Goal: Task Accomplishment & Management: Manage account settings

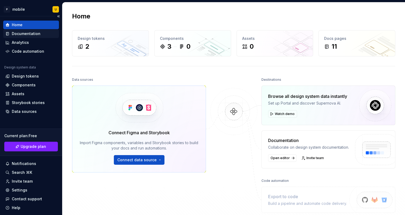
click at [18, 32] on div "Documentation" at bounding box center [26, 33] width 29 height 5
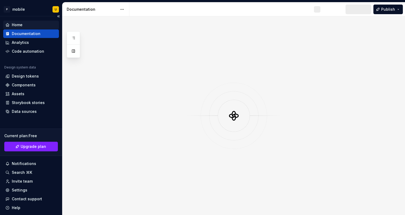
click at [20, 24] on div "Home" at bounding box center [17, 24] width 11 height 5
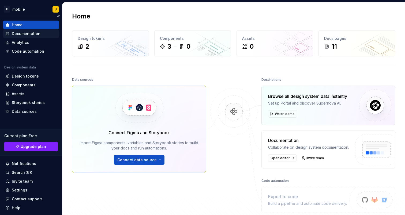
click at [26, 33] on div "Documentation" at bounding box center [26, 33] width 29 height 5
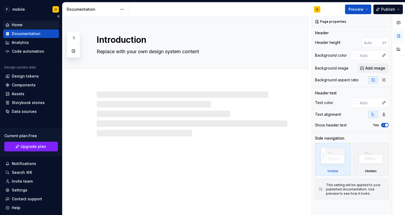
click at [23, 23] on div "Home" at bounding box center [30, 24] width 51 height 5
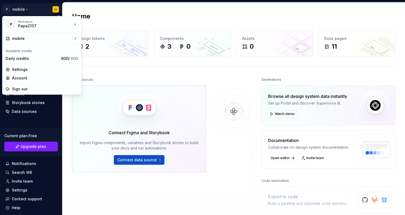
click at [13, 9] on html "P mobile U Home Documentation Analytics Code automation Design system data Desi…" at bounding box center [202, 107] width 405 height 215
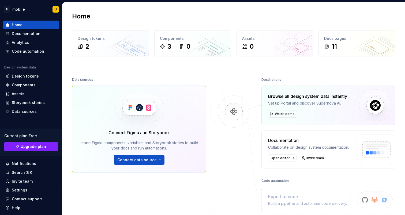
click at [59, 117] on html "P mobile U Home Documentation Analytics Code automation Design system data Desi…" at bounding box center [202, 107] width 405 height 215
click at [110, 45] on div "2" at bounding box center [111, 46] width 66 height 9
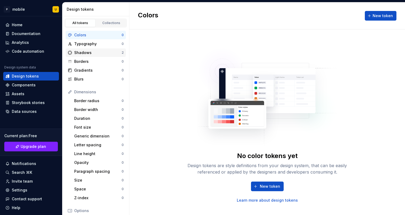
click at [103, 51] on div "Shadows" at bounding box center [97, 52] width 47 height 5
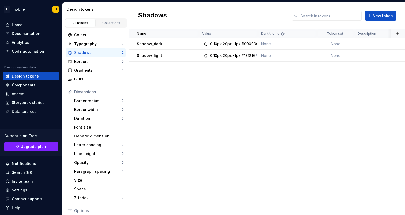
click at [191, 90] on div "Name Value Dark theme Token set Description Last updated Shadow_dark 0 10px 20p…" at bounding box center [267, 122] width 276 height 186
click at [20, 35] on div "Documentation" at bounding box center [26, 33] width 29 height 5
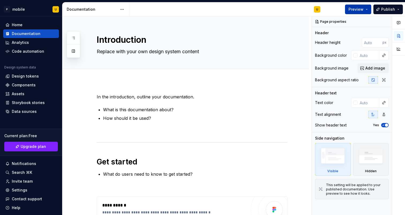
click at [351, 10] on span "Preview" at bounding box center [355, 9] width 15 height 5
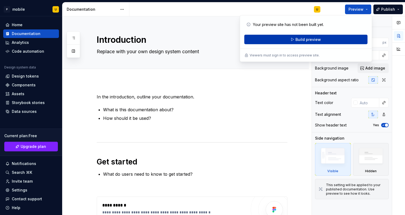
click at [328, 37] on button "Build preview" at bounding box center [305, 40] width 123 height 10
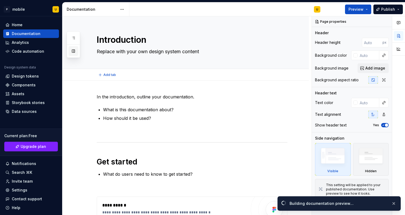
type textarea "*"
click at [33, 49] on div "Code automation" at bounding box center [28, 51] width 32 height 5
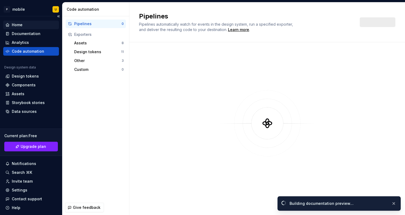
click at [21, 25] on div "Home" at bounding box center [17, 24] width 11 height 5
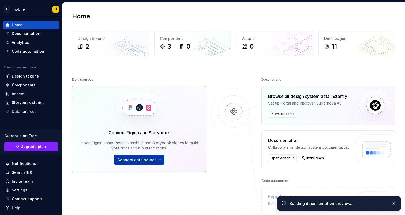
click at [143, 158] on span "Connect data source" at bounding box center [136, 160] width 39 height 5
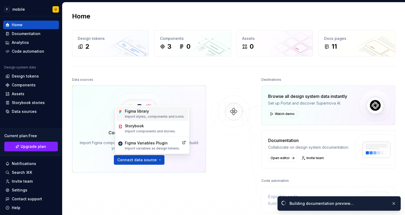
click at [144, 119] on div "Figma library Import styles, components and icons." at bounding box center [152, 114] width 72 height 14
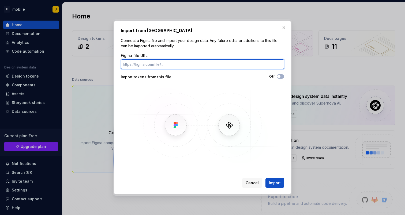
paste input "https://www.figma.com/design/ym3ZbFa0zMo0kJHv7Jnc8b/%F0%9F%A7%A9-Components?nod…"
type input "https://www.figma.com/design/ym3ZbFa0zMo0kJHv7Jnc8b/%F0%9F%A7%A9-Components?nod…"
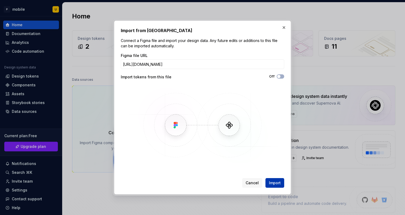
click at [280, 182] on span "Import" at bounding box center [275, 183] width 12 height 5
click at [167, 133] on img at bounding box center [202, 125] width 155 height 80
click at [215, 46] on p "Connect a Figma file and import your design data. Any future edits or additions…" at bounding box center [202, 43] width 163 height 11
click at [281, 27] on button "button" at bounding box center [284, 28] width 8 height 8
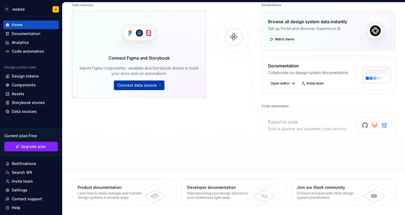
scroll to position [75, 0]
click at [143, 87] on span "Connect data source" at bounding box center [136, 85] width 39 height 5
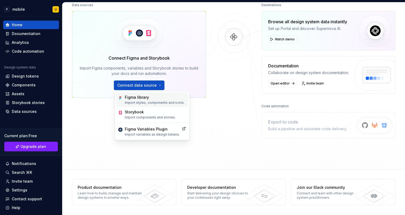
click at [155, 102] on p "Import styles, components and icons." at bounding box center [155, 103] width 60 height 4
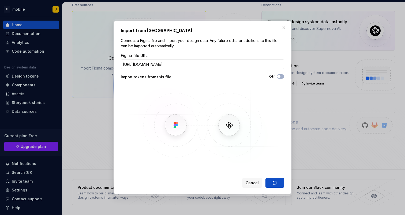
click at [277, 183] on div "Cancel Import" at bounding box center [263, 183] width 42 height 10
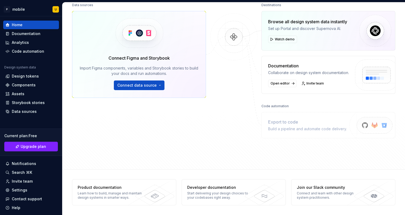
click at [315, 147] on div "Data sources Connect Figma and Storybook Import Figma components, variables and…" at bounding box center [233, 80] width 323 height 159
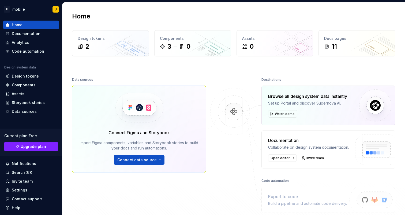
scroll to position [0, 0]
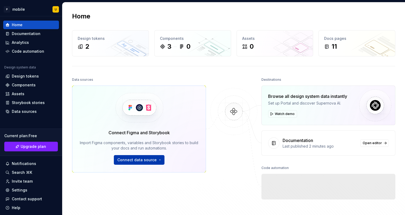
click at [146, 160] on span "Connect data source" at bounding box center [136, 160] width 39 height 5
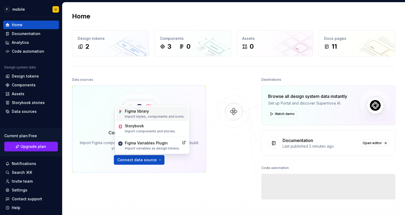
click at [159, 110] on div "Figma library" at bounding box center [155, 111] width 60 height 5
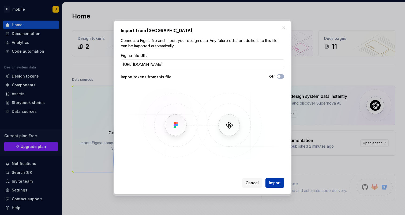
type input "[URL][DOMAIN_NAME]"
click at [277, 183] on span "Import" at bounding box center [275, 183] width 12 height 5
click at [279, 182] on div "Cancel Import" at bounding box center [263, 183] width 42 height 10
click at [277, 181] on div "Cancel Import" at bounding box center [263, 183] width 42 height 10
click at [256, 183] on span "Cancel" at bounding box center [252, 183] width 13 height 5
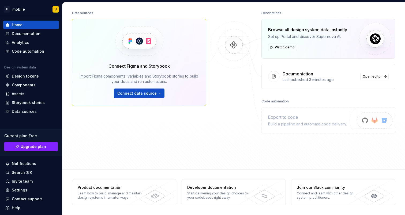
scroll to position [67, 0]
click at [149, 96] on span "Connect data source" at bounding box center [136, 93] width 39 height 5
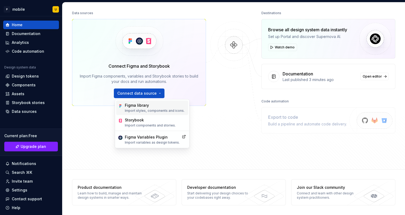
click at [162, 110] on p "Import styles, components and icons." at bounding box center [155, 111] width 60 height 4
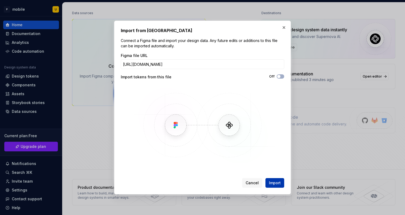
type input "https://www.figma.com/design/ym3ZbFa0zMo0kJHv7Jnc8b/%F0%9F%A7%A9-Components?nod…"
click at [273, 187] on button "Import" at bounding box center [274, 183] width 19 height 10
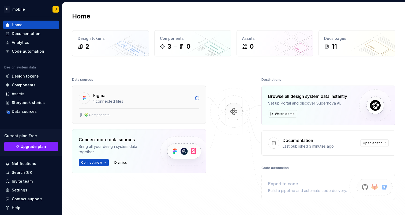
scroll to position [0, 0]
click at [126, 101] on div "1 connected files" at bounding box center [142, 101] width 99 height 5
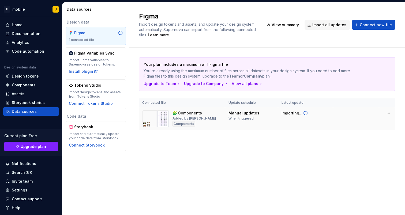
click at [207, 117] on div "🧩 Components Added by [PERSON_NAME]" at bounding box center [182, 119] width 80 height 17
click at [215, 166] on div "Figma Import design tokens and assets, and update your design system automatica…" at bounding box center [267, 108] width 276 height 213
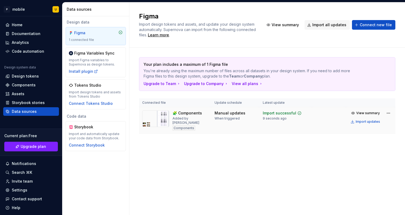
click at [185, 113] on div "🧩 Components" at bounding box center [187, 113] width 29 height 5
click at [19, 32] on div "Documentation" at bounding box center [26, 33] width 29 height 5
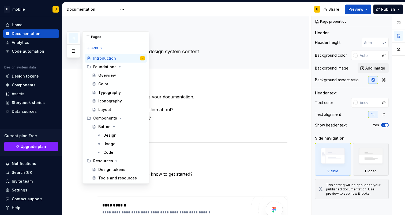
click at [76, 38] on button "button" at bounding box center [74, 38] width 10 height 10
click at [111, 95] on div "Typography" at bounding box center [109, 92] width 23 height 5
click at [110, 102] on div "Iconography" at bounding box center [110, 101] width 24 height 5
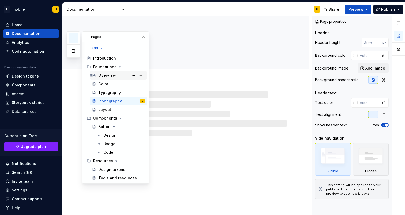
click at [116, 77] on div "Overview" at bounding box center [121, 76] width 46 height 8
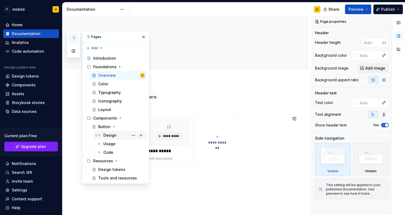
click at [110, 136] on div "Design" at bounding box center [109, 135] width 13 height 5
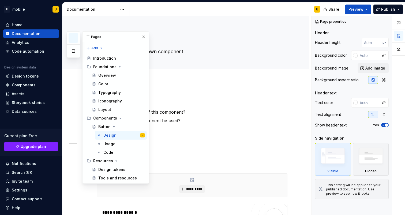
click at [179, 154] on div "**********" at bounding box center [192, 201] width 191 height 213
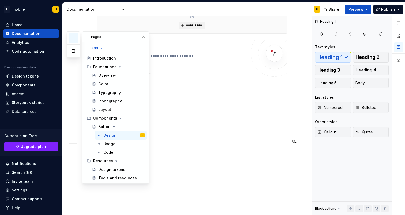
click at [193, 144] on div "**********" at bounding box center [192, 41] width 191 height 220
click at [145, 40] on button "button" at bounding box center [144, 37] width 8 height 8
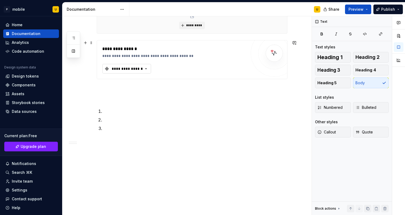
click at [125, 70] on div "**********" at bounding box center [127, 68] width 32 height 5
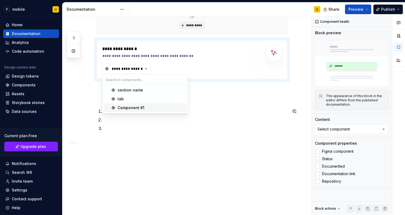
click at [139, 130] on p at bounding box center [195, 128] width 184 height 6
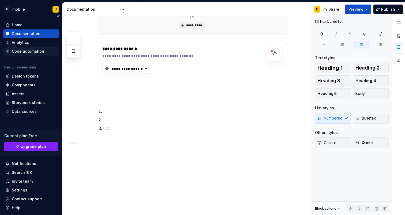
type textarea "*"
click at [30, 84] on div "Components" at bounding box center [24, 85] width 24 height 5
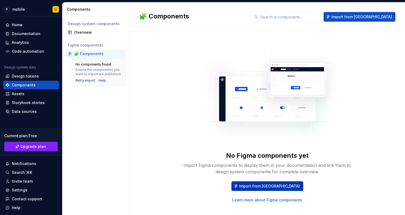
click at [273, 186] on span "Import from [GEOGRAPHIC_DATA]" at bounding box center [269, 186] width 61 height 5
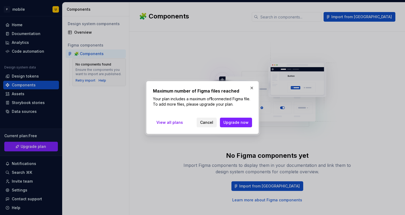
click at [210, 122] on span "Cancel" at bounding box center [206, 122] width 13 height 5
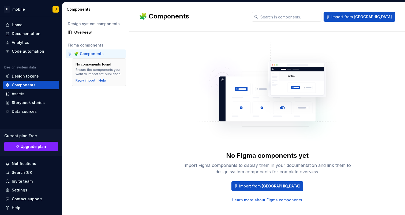
click at [85, 53] on div "🧩 Components" at bounding box center [88, 53] width 29 height 5
click at [87, 80] on div "Retry import" at bounding box center [86, 80] width 20 height 4
click at [90, 54] on div "🧩 Components" at bounding box center [88, 53] width 29 height 5
click at [83, 54] on div "🧩 Components" at bounding box center [88, 53] width 29 height 5
click at [80, 80] on div "Retry import" at bounding box center [86, 80] width 20 height 4
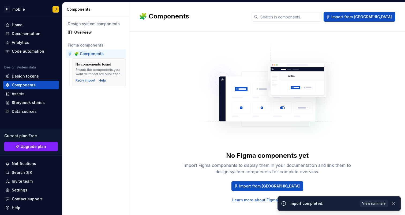
click at [373, 203] on span "View summary" at bounding box center [374, 204] width 24 height 4
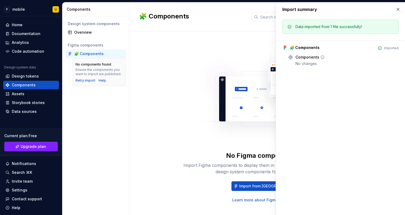
click at [313, 60] on div "Components" at bounding box center [307, 57] width 24 height 5
click at [320, 57] on icon at bounding box center [322, 57] width 4 height 4
click at [304, 57] on div "Components" at bounding box center [307, 57] width 24 height 5
click at [398, 8] on button "button" at bounding box center [398, 10] width 8 height 8
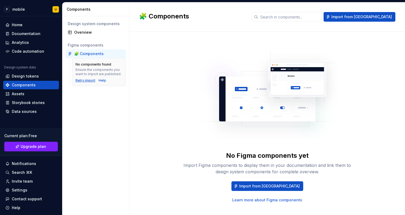
click at [85, 78] on div "No components found Ensure the components you want to import are published. Ret…" at bounding box center [99, 72] width 47 height 21
click at [90, 81] on div "Retry import" at bounding box center [86, 80] width 20 height 4
click at [22, 111] on div "Data sources" at bounding box center [24, 111] width 25 height 5
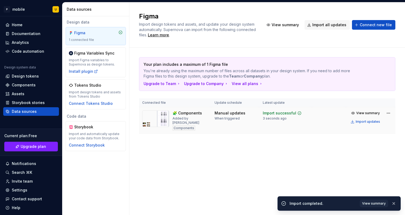
click at [194, 116] on div "🧩 Components Added by [PERSON_NAME]" at bounding box center [191, 121] width 36 height 20
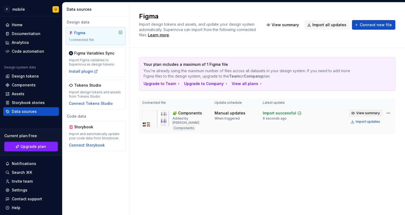
click at [361, 113] on span "View summary" at bounding box center [368, 113] width 24 height 4
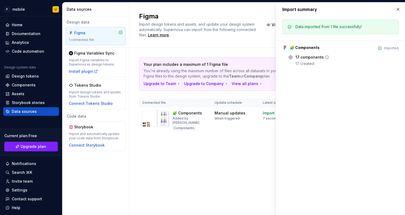
click at [304, 58] on div "17 components" at bounding box center [309, 57] width 28 height 5
click at [325, 57] on icon at bounding box center [327, 57] width 4 height 4
click at [35, 78] on div "Design tokens" at bounding box center [25, 76] width 27 height 5
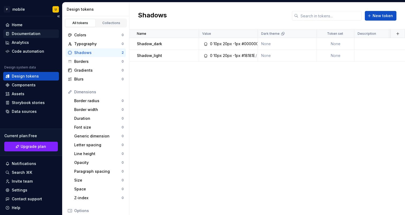
click at [20, 33] on div "Documentation" at bounding box center [26, 33] width 29 height 5
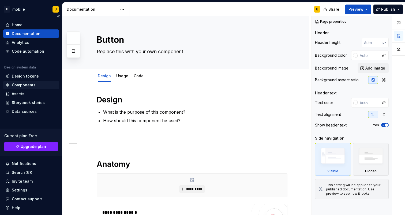
click at [18, 86] on div "Components" at bounding box center [24, 85] width 24 height 5
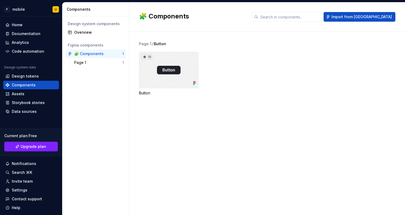
click at [169, 73] on div "16" at bounding box center [168, 70] width 59 height 36
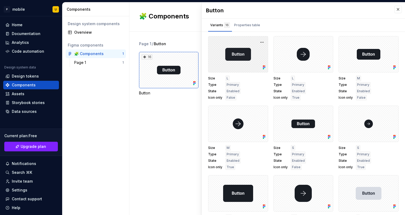
click at [248, 58] on div at bounding box center [238, 54] width 60 height 36
click at [244, 28] on div "Properties table" at bounding box center [247, 25] width 30 height 9
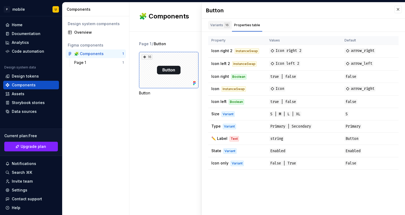
click at [217, 24] on div "Variants 16" at bounding box center [220, 25] width 20 height 5
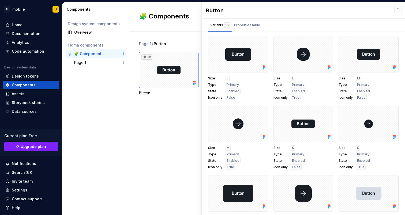
click at [133, 115] on div "Page 1 / Button 16 Button" at bounding box center [267, 124] width 276 height 184
click at [399, 11] on button "button" at bounding box center [398, 10] width 8 height 8
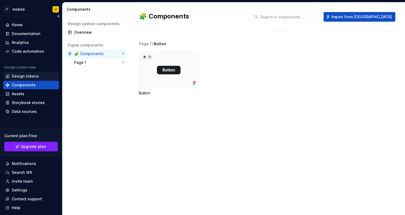
click at [28, 76] on div "Design tokens" at bounding box center [25, 76] width 27 height 5
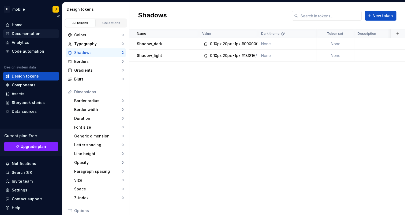
click at [17, 34] on div "Documentation" at bounding box center [26, 33] width 29 height 5
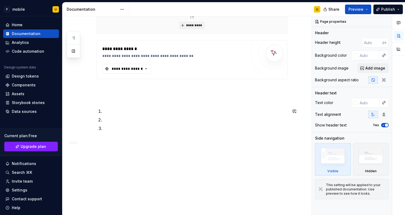
scroll to position [164, 0]
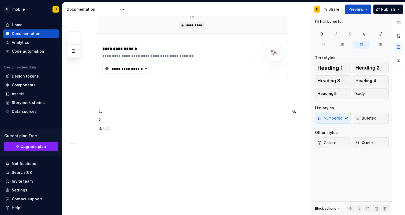
click at [112, 130] on p at bounding box center [195, 128] width 184 height 6
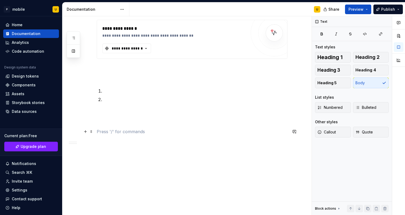
scroll to position [184, 0]
click at [86, 132] on button "button" at bounding box center [86, 132] width 8 height 8
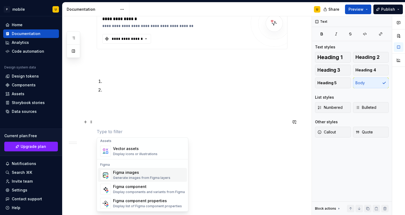
scroll to position [498, 0]
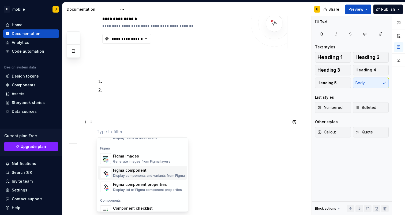
click at [141, 170] on div "Figma component" at bounding box center [149, 170] width 72 height 5
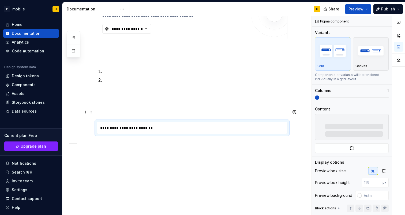
scroll to position [199, 0]
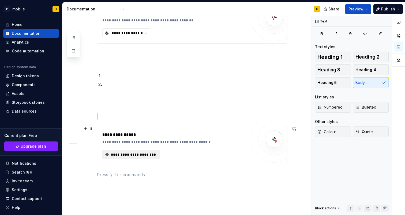
click at [129, 153] on span "**********" at bounding box center [133, 154] width 46 height 5
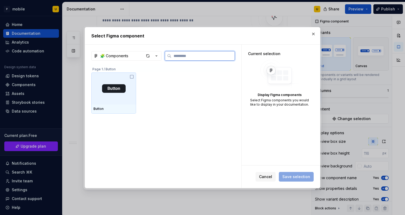
click at [118, 88] on img at bounding box center [114, 88] width 24 height 9
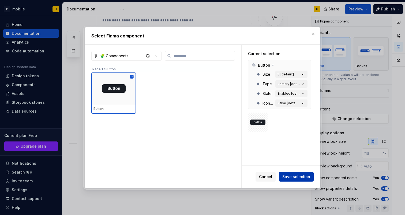
click at [291, 177] on span "Save selection" at bounding box center [296, 176] width 28 height 5
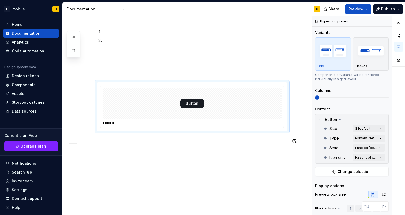
scroll to position [243, 0]
click at [204, 104] on img at bounding box center [192, 103] width 24 height 27
click at [233, 158] on div "**********" at bounding box center [185, 27] width 246 height 377
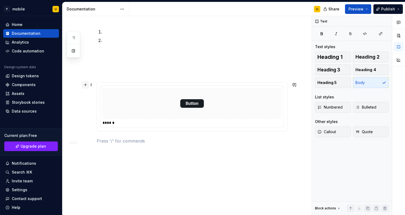
click at [89, 87] on button "button" at bounding box center [86, 85] width 8 height 8
click at [91, 87] on span at bounding box center [91, 85] width 4 height 8
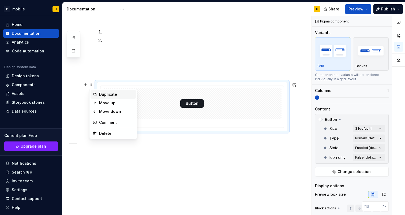
click at [113, 91] on div "Duplicate" at bounding box center [114, 94] width 46 height 9
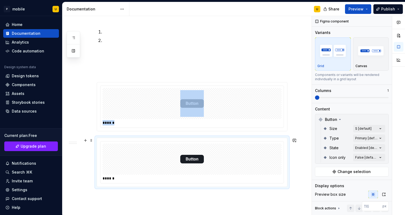
click at [134, 152] on div at bounding box center [192, 159] width 179 height 31
click at [365, 130] on div "Comments Open comments No comments yet Select ‘Comment’ from the block context …" at bounding box center [358, 115] width 93 height 199
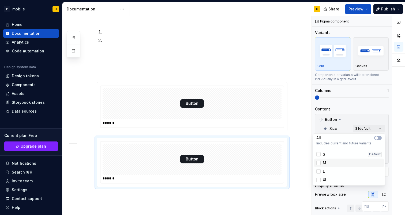
click at [349, 162] on div "M" at bounding box center [348, 162] width 65 height 5
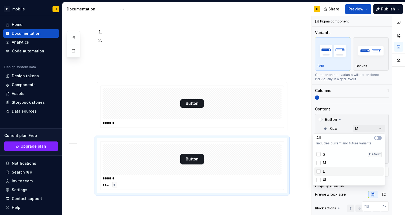
click at [349, 174] on div "L" at bounding box center [348, 171] width 65 height 5
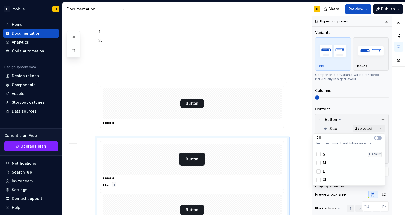
click at [313, 127] on div "Comments Open comments No comments yet Select ‘Comment’ from the block context …" at bounding box center [358, 115] width 93 height 199
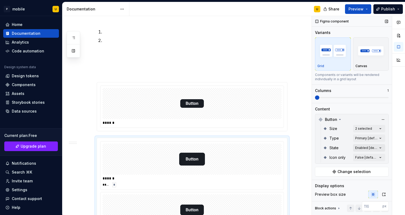
click at [364, 149] on div "Comments Open comments No comments yet Select ‘Comment’ from the block context …" at bounding box center [358, 115] width 93 height 199
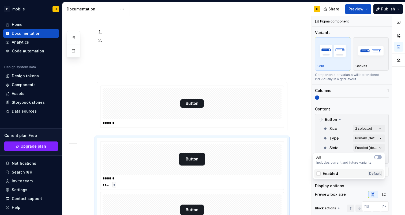
click at [344, 171] on div "Enabled Default" at bounding box center [348, 173] width 65 height 5
click at [323, 144] on div "Comments Open comments No comments yet Select ‘Comment’ from the block context …" at bounding box center [358, 115] width 93 height 199
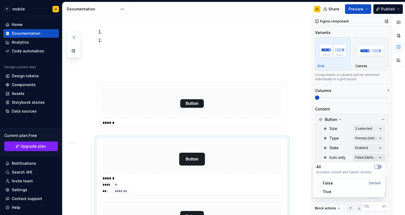
click at [361, 160] on div "Comments Open comments No comments yet Select ‘Comment’ from the block context …" at bounding box center [358, 115] width 93 height 199
click at [322, 152] on div "Comments Open comments No comments yet Select ‘Comment’ from the block context …" at bounding box center [358, 115] width 93 height 199
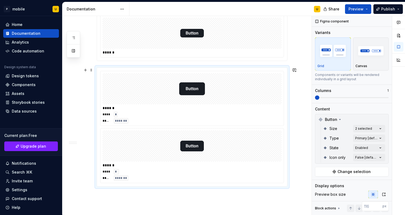
scroll to position [315, 0]
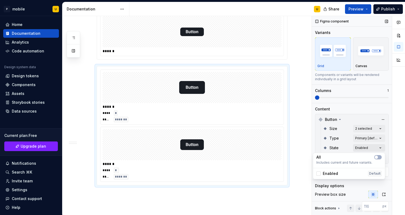
click at [362, 147] on div "Comments Open comments No comments yet Select ‘Comment’ from the block context …" at bounding box center [358, 115] width 93 height 199
click at [360, 140] on div "Comments Open comments No comments yet Select ‘Comment’ from the block context …" at bounding box center [358, 115] width 93 height 199
click at [358, 140] on div "Comments Open comments No comments yet Select ‘Comment’ from the block context …" at bounding box center [358, 115] width 93 height 199
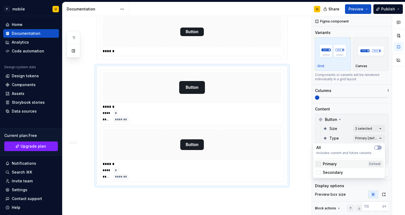
click at [320, 164] on div at bounding box center [318, 164] width 4 height 4
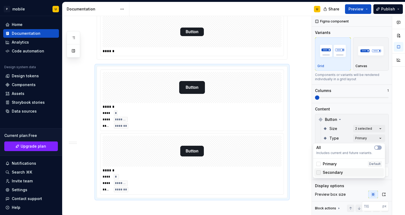
click at [320, 174] on div at bounding box center [318, 173] width 4 height 4
click at [255, 147] on html "P mobile U Home Documentation Analytics Code automation Design system data Desi…" at bounding box center [202, 107] width 405 height 215
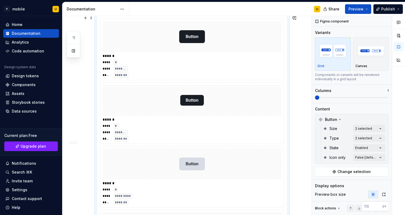
scroll to position [364, 0]
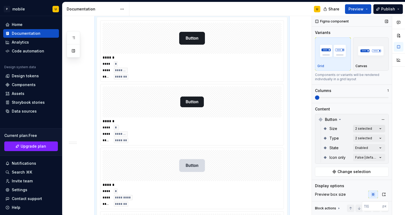
click at [365, 129] on div "Comments Open comments No comments yet Select ‘Comment’ from the block context …" at bounding box center [358, 115] width 93 height 199
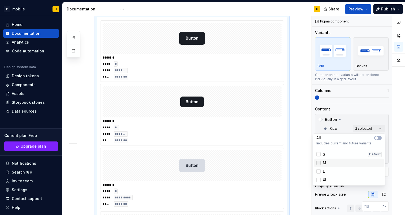
click at [318, 163] on icon at bounding box center [318, 163] width 0 height 0
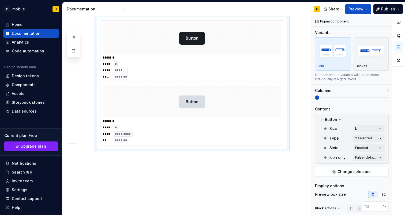
click at [265, 178] on html "P mobile U Home Documentation Analytics Code automation Design system data Desi…" at bounding box center [202, 107] width 405 height 215
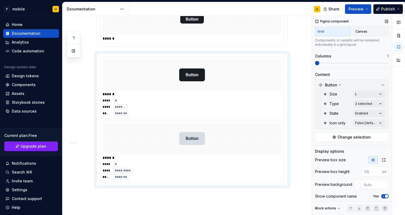
scroll to position [32, 0]
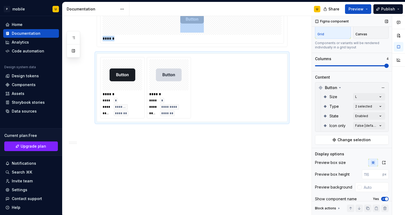
click at [384, 64] on span at bounding box center [352, 66] width 74 height 4
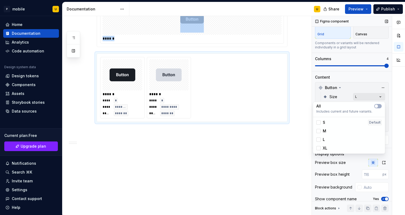
click at [358, 98] on div "Comments Open comments No comments yet Select ‘Comment’ from the block context …" at bounding box center [358, 115] width 93 height 199
click at [326, 133] on div "M" at bounding box center [348, 131] width 65 height 5
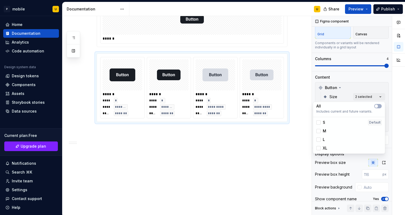
click at [294, 148] on html "P mobile U Home Documentation Analytics Code automation Design system data Desi…" at bounding box center [202, 107] width 405 height 215
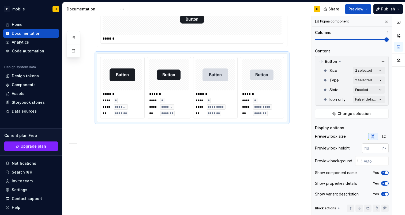
scroll to position [58, 0]
click at [383, 136] on icon "button" at bounding box center [384, 136] width 4 height 4
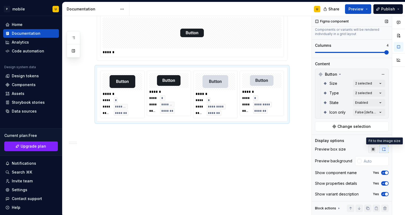
click at [378, 149] on button "button" at bounding box center [373, 150] width 10 height 8
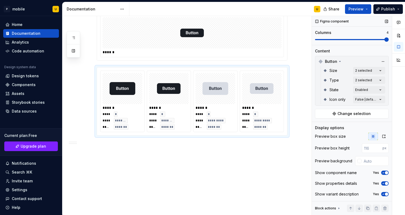
scroll to position [58, 0]
click at [383, 174] on icon "button" at bounding box center [383, 172] width 4 height 3
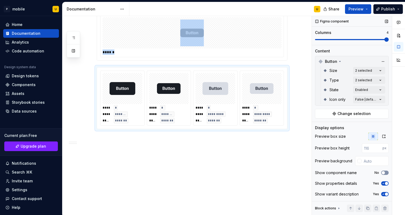
click at [384, 173] on span "button" at bounding box center [383, 172] width 3 height 3
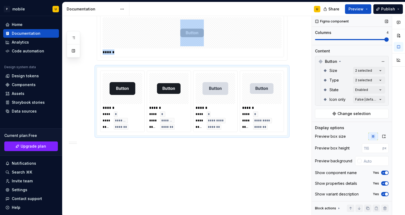
click at [384, 174] on icon "button" at bounding box center [383, 172] width 4 height 3
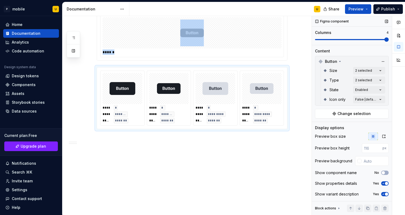
click at [384, 183] on icon "button" at bounding box center [383, 183] width 4 height 3
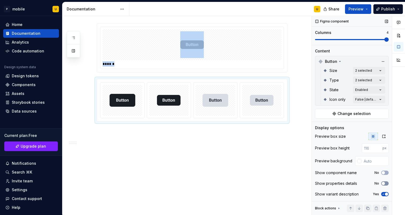
click at [384, 183] on span "button" at bounding box center [383, 183] width 3 height 3
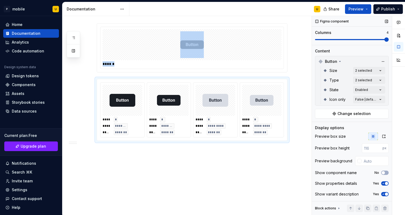
click at [384, 183] on icon "button" at bounding box center [383, 183] width 4 height 3
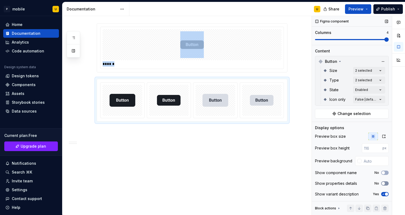
click at [385, 182] on button "No" at bounding box center [385, 184] width 8 height 4
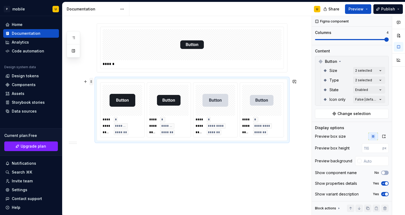
click at [91, 83] on span at bounding box center [91, 82] width 4 height 8
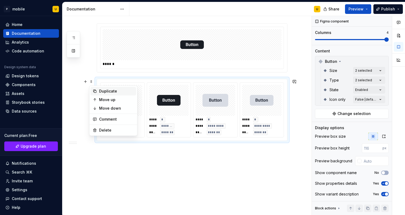
click at [96, 93] on div "Duplicate" at bounding box center [114, 91] width 46 height 9
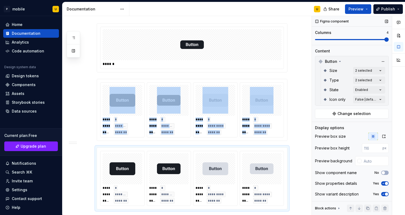
click at [384, 196] on icon "button" at bounding box center [383, 194] width 4 height 3
click at [385, 194] on span "button" at bounding box center [383, 194] width 3 height 3
click at [385, 183] on span "button" at bounding box center [386, 183] width 3 height 3
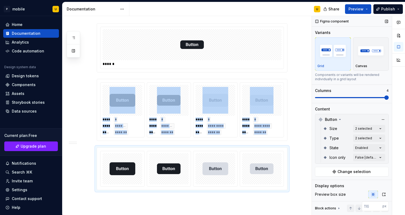
scroll to position [0, 0]
click at [366, 55] on img "button" at bounding box center [370, 51] width 31 height 20
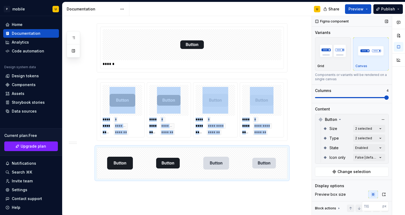
click at [366, 55] on img "button" at bounding box center [370, 51] width 31 height 20
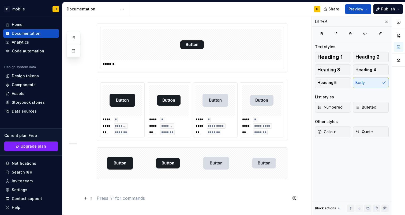
click at [228, 196] on p at bounding box center [192, 198] width 191 height 6
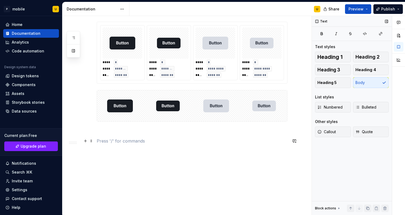
scroll to position [359, 0]
click at [84, 142] on button "button" at bounding box center [86, 141] width 8 height 8
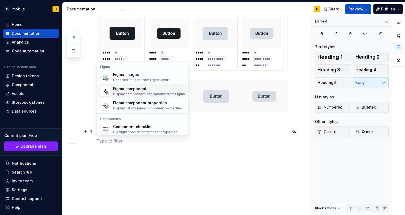
scroll to position [503, 0]
click at [144, 104] on div "Figma component properties" at bounding box center [147, 102] width 69 height 5
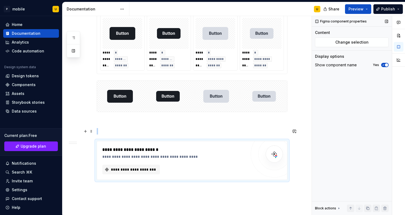
scroll to position [379, 0]
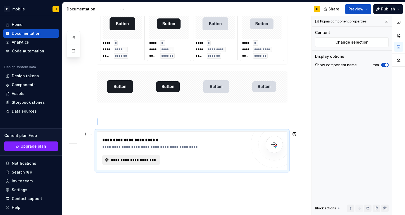
click at [125, 162] on span "**********" at bounding box center [133, 160] width 46 height 5
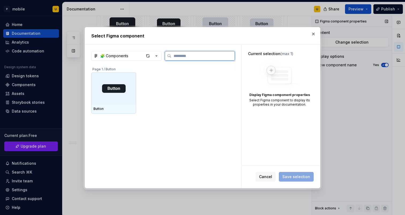
click at [109, 93] on img at bounding box center [114, 88] width 24 height 9
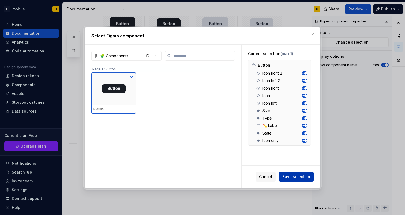
click at [294, 176] on span "Save selection" at bounding box center [296, 176] width 28 height 5
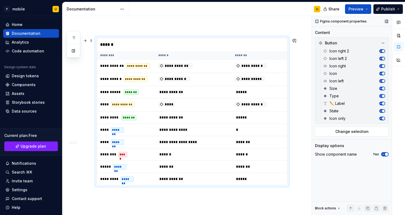
scroll to position [471, 0]
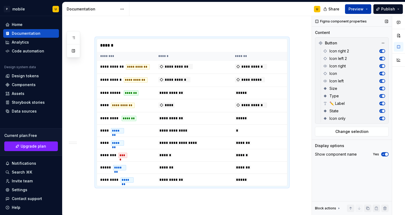
click at [353, 12] on span "Preview" at bounding box center [355, 8] width 15 height 5
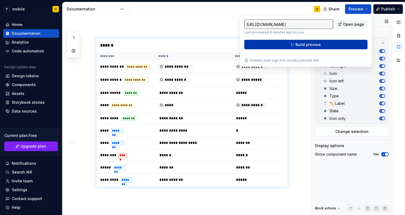
click at [322, 44] on button "Build preview" at bounding box center [305, 45] width 123 height 10
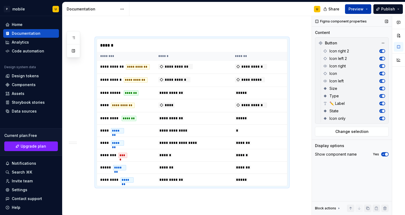
click at [366, 11] on button "Preview" at bounding box center [358, 9] width 26 height 10
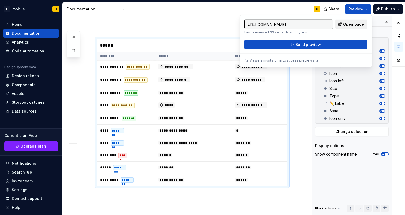
click at [344, 26] on span "Open page" at bounding box center [353, 24] width 21 height 5
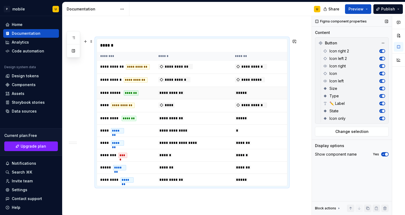
click at [182, 95] on span "**********" at bounding box center [171, 93] width 26 height 4
click at [383, 155] on icon "button" at bounding box center [383, 154] width 4 height 3
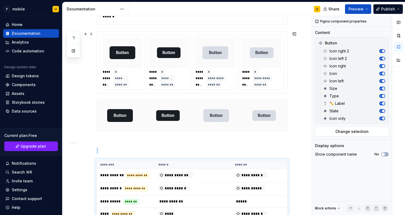
scroll to position [348, 0]
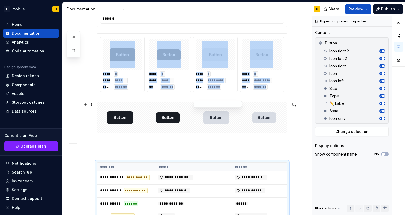
click at [214, 121] on img at bounding box center [216, 117] width 26 height 27
type textarea "*"
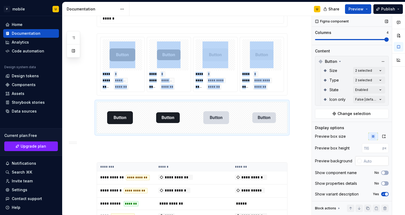
scroll to position [58, 0]
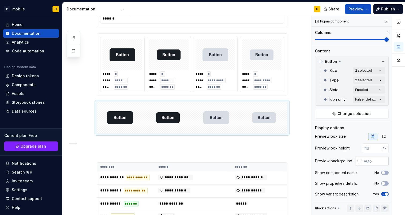
click at [360, 162] on div at bounding box center [359, 161] width 4 height 4
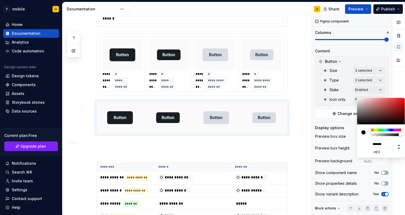
type input "#432D2D"
type input "*******"
type input "#4B3434"
type input "*******"
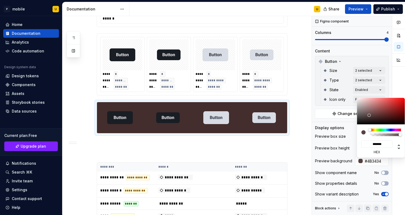
type input "#584242"
type input "*******"
type input "#645151"
type input "*******"
type input "#766666"
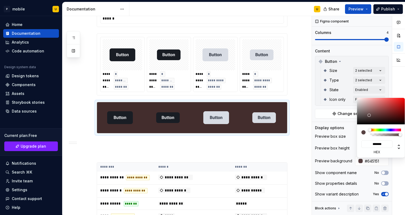
type input "*******"
type input "#867979"
type input "*******"
type input "#938B8B"
type input "*******"
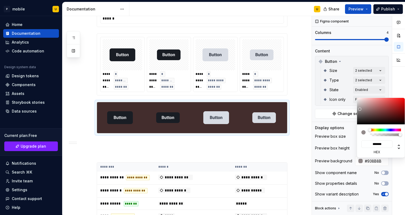
type input "#9B9999"
type input "*******"
type input "#A2A2A2"
type input "*******"
type input "#AAAAAA"
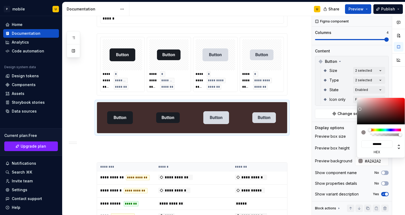
type input "*******"
type input "#B4B4B4"
type input "*******"
type input "#BFBFBF"
type input "*******"
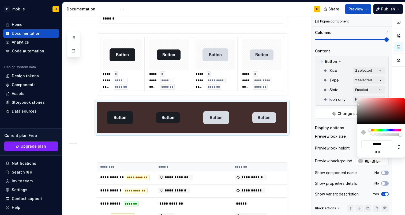
type input "#CBCBCB"
type input "*******"
type input "#D3D3D3"
type input "*******"
type input "#E3E3E3"
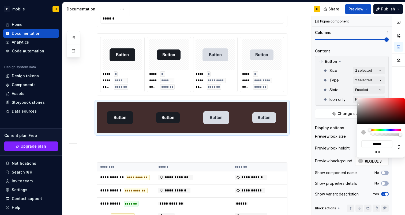
type input "*******"
type input "#F0F0F0"
type input "*******"
type input "#F7F7F7"
type input "*******"
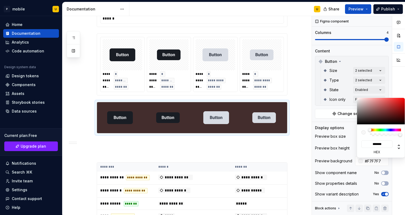
type input "#EDEDED"
type input "*******"
type input "#E3E3E3"
type input "*******"
type input "#DBDBDB"
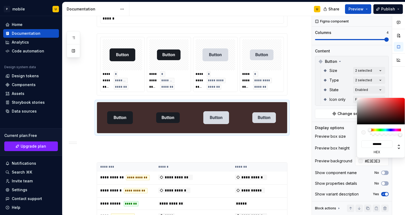
type input "*******"
type input "#CBCBCB"
type input "*******"
type input "#BCBCBC"
type input "*******"
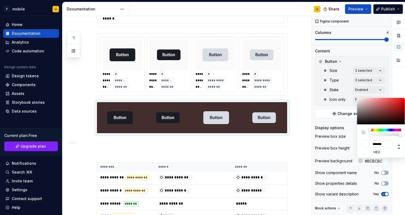
type input "#ADADAD"
type input "*******"
type input "#A7A7A7"
type input "*******"
type input "#A2A2A2"
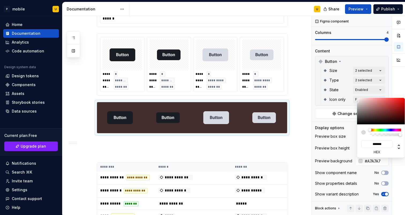
type input "*******"
type input "#A5A5A5"
type input "*******"
type input "#A7A7A7"
type input "*******"
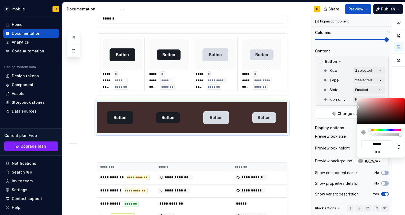
type input "#AAAAAA"
type input "*******"
type input "#B2B2B2"
type input "*******"
type input "#BCBCBC"
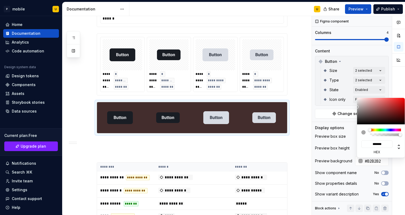
type input "*******"
type input "#C6C6C6"
type input "*******"
type input "#CECECE"
type input "*******"
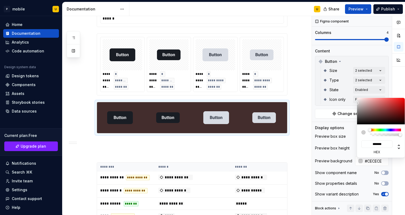
type input "#D1D1D1"
type input "*******"
type input "#D3D3D3"
type input "*******"
type input "#D6D6D6"
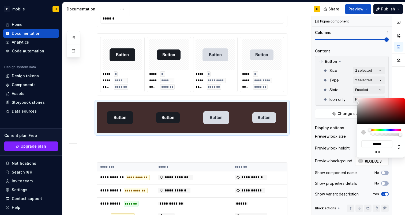
type input "*******"
drag, startPoint x: 373, startPoint y: 118, endPoint x: 342, endPoint y: 103, distance: 34.1
click at [342, 103] on body "P mobile U Home Documentation Analytics Code automation Design system data Desi…" at bounding box center [202, 107] width 405 height 215
type input "#D3D3D3"
type input "*******"
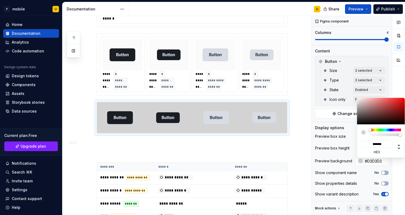
type input "#D3D1D1"
type input "*******"
type input "#D6D3D3"
type input "*******"
type input "#D8D6D6"
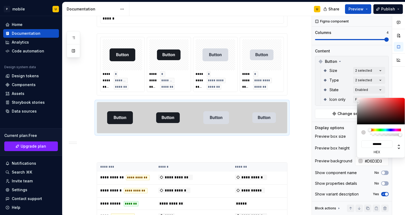
type input "*******"
type input "#D8D7D7"
type input "*******"
type input "#D8D8D8"
type input "*******"
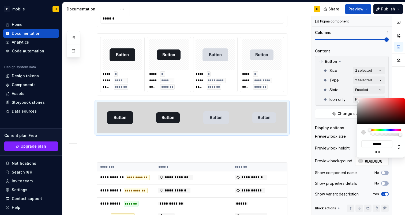
type input "#F2E9E9"
type input "*******"
click at [359, 100] on div at bounding box center [356, 101] width 3 height 3
type input "#F5EFEF"
type input "*******"
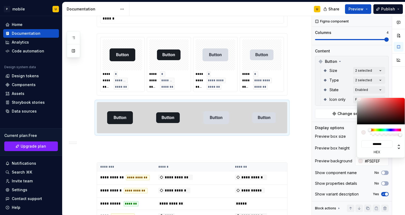
click at [358, 99] on div at bounding box center [358, 99] width 3 height 3
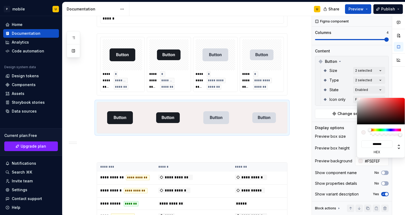
type input "#EDEAEA"
type input "*******"
type input "#F0EDED"
type input "*******"
type input "#F2F1F1"
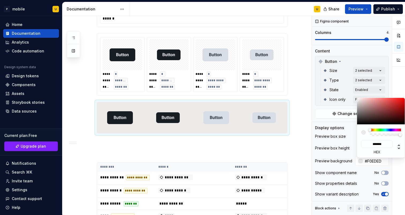
type input "*******"
type input "#F2F2F2"
type input "*******"
type input "#F0F0F0"
type input "*******"
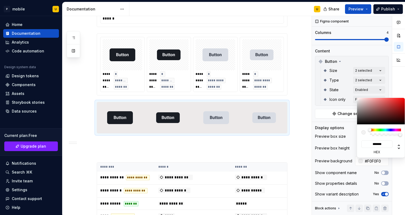
type input "#EDEDED"
type input "*******"
type input "#EAEAEA"
type input "*******"
type input "#E8E8E8"
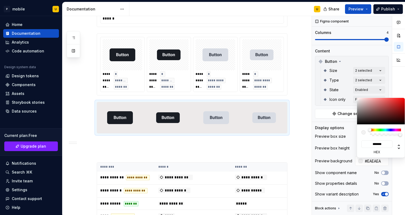
type input "*******"
type input "#E5E5E5"
type input "*******"
type input "#E8E8E8"
type input "*******"
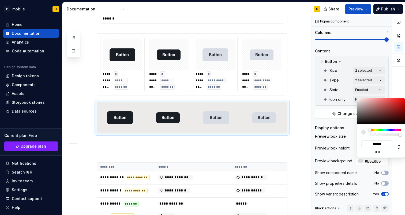
type input "#E5E5E5"
type input "*******"
type input "#E3E3E3"
type input "*******"
drag, startPoint x: 358, startPoint y: 100, endPoint x: 351, endPoint y: 101, distance: 6.7
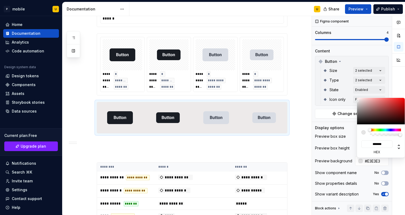
click at [351, 101] on body "P mobile U Home Documentation Analytics Code automation Design system data Desi…" at bounding box center [202, 107] width 405 height 215
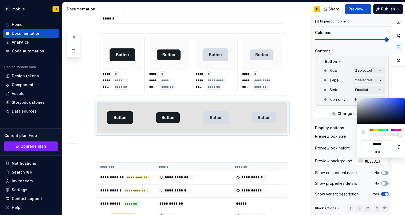
drag, startPoint x: 370, startPoint y: 130, endPoint x: 389, endPoint y: 131, distance: 19.6
click at [389, 131] on div at bounding box center [389, 130] width 3 height 3
type input "#DADBDD"
type input "*******"
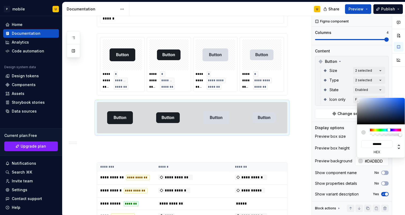
type input "#DFE0E3"
type input "*******"
type input "#E6E7EA"
type input "*******"
type input "#E9EAED"
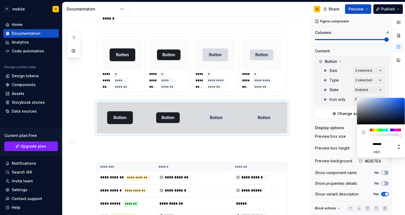
type input "*******"
type input "#E8E9ED"
type input "*******"
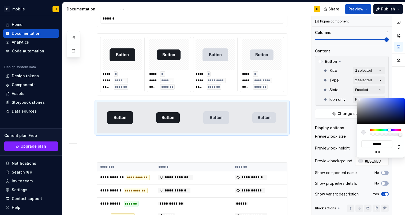
type input "#EAEBF0"
type input "*******"
type input "#EDEEF2"
type input "*******"
type input "#EFF0F5"
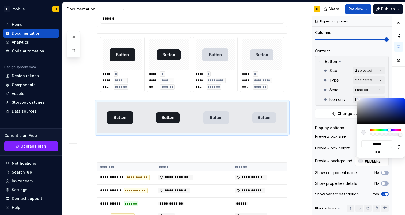
type input "*******"
type input "#F2F3F7"
type input "*******"
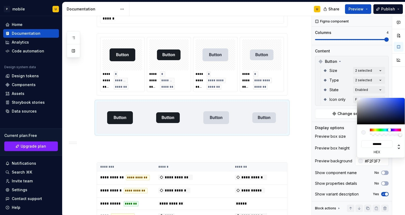
drag, startPoint x: 358, startPoint y: 102, endPoint x: 358, endPoint y: 99, distance: 2.7
click at [358, 99] on div at bounding box center [358, 98] width 3 height 3
click at [363, 9] on html "P mobile U Home Documentation Analytics Code automation Design system data Desi…" at bounding box center [202, 107] width 405 height 215
click at [355, 9] on html "P mobile U Home Documentation Analytics Code automation Design system data Desi…" at bounding box center [202, 107] width 405 height 215
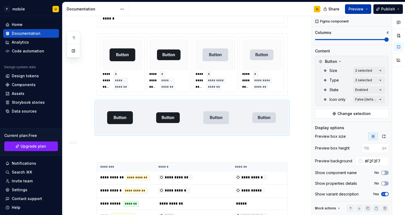
click at [355, 9] on span "Preview" at bounding box center [355, 8] width 15 height 5
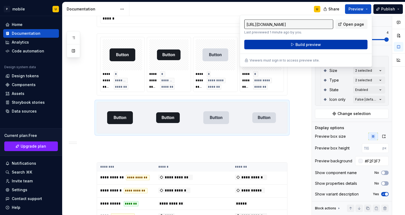
click at [327, 43] on button "Build preview" at bounding box center [305, 45] width 123 height 10
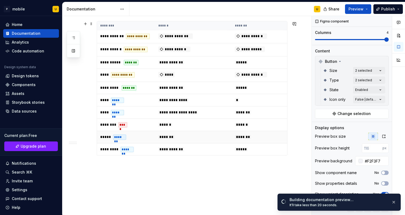
scroll to position [487, 0]
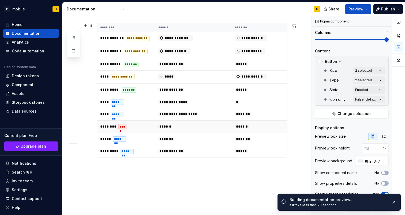
click at [262, 126] on td "******" at bounding box center [261, 127] width 58 height 12
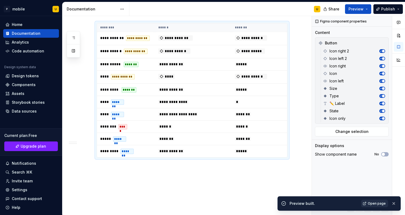
click at [372, 203] on span "Open page" at bounding box center [377, 204] width 18 height 4
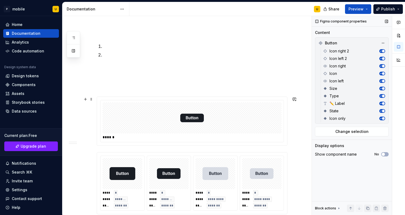
scroll to position [225, 0]
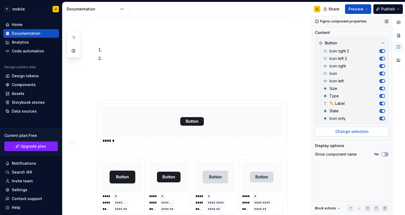
click at [344, 131] on span "Change selection" at bounding box center [351, 131] width 33 height 5
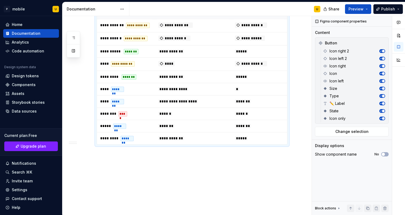
scroll to position [500, 0]
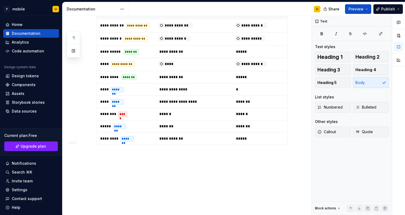
click at [85, 155] on button "button" at bounding box center [86, 154] width 8 height 8
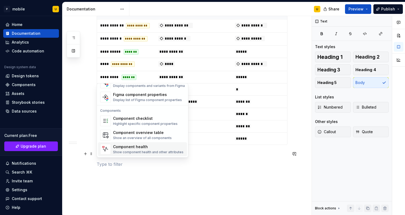
scroll to position [533, 0]
click at [140, 146] on div "Component health" at bounding box center [148, 146] width 70 height 5
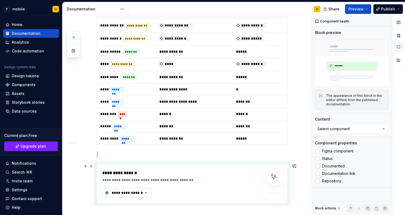
click at [136, 191] on div "**********" at bounding box center [127, 192] width 32 height 5
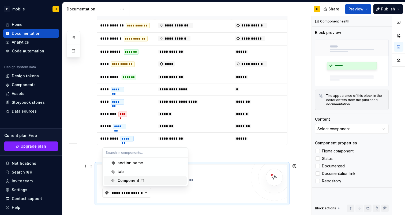
click at [140, 179] on div "Component #1" at bounding box center [131, 180] width 27 height 5
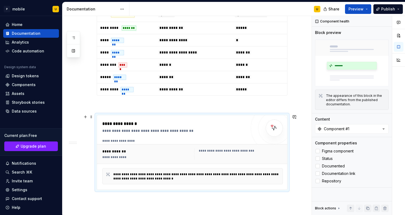
scroll to position [558, 0]
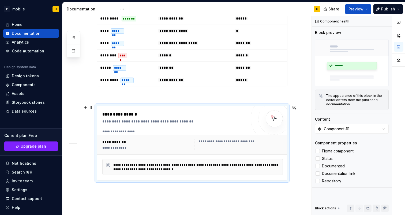
click at [138, 146] on div "**********" at bounding box center [147, 148] width 90 height 4
click at [25, 86] on div "Components" at bounding box center [24, 84] width 24 height 5
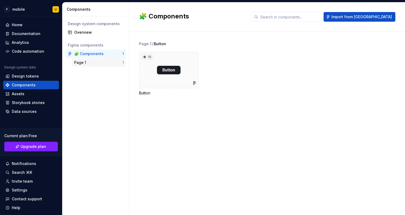
click at [97, 61] on div "Page 1" at bounding box center [98, 62] width 48 height 5
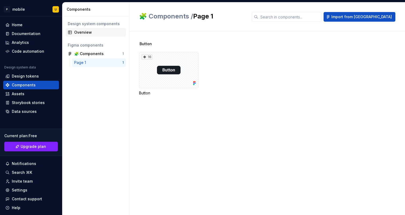
click at [94, 36] on div "Overview" at bounding box center [96, 32] width 60 height 9
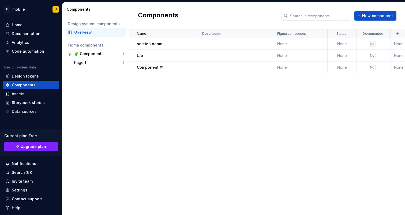
click at [233, 103] on div "Name Description Figma component Status Documented Documentation link Repositor…" at bounding box center [267, 122] width 276 height 186
click at [374, 15] on span "New component" at bounding box center [377, 15] width 31 height 5
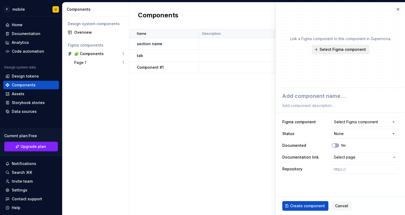
click at [345, 48] on span "Select Figma component" at bounding box center [343, 49] width 46 height 5
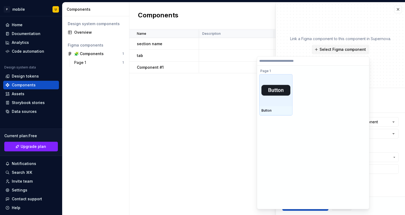
click at [290, 93] on img at bounding box center [275, 90] width 29 height 10
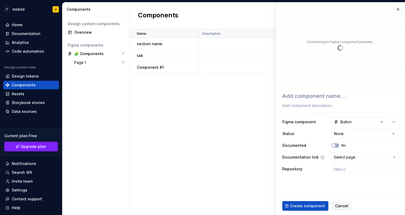
type textarea "*"
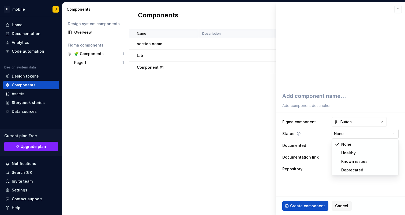
click at [344, 134] on html "**********" at bounding box center [202, 107] width 405 height 215
select select "**********"
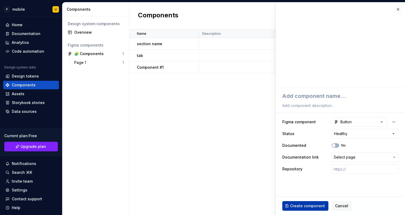
click at [316, 206] on span "Create component" at bounding box center [307, 206] width 35 height 5
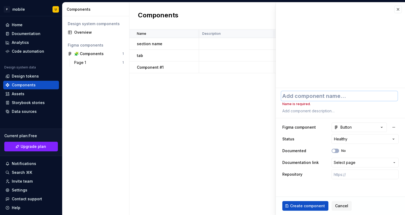
type textarea "*"
type textarea "B"
type textarea "*"
type textarea "Bu"
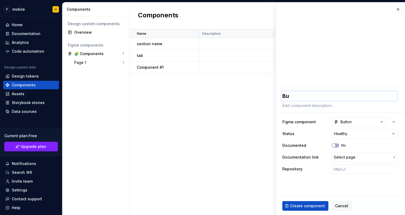
type textarea "*"
type textarea "But"
type textarea "*"
type textarea "Butt"
type textarea "*"
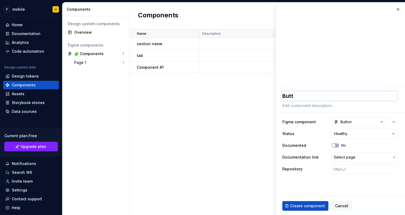
type textarea "Butto"
type textarea "*"
type textarea "Button"
click at [300, 205] on span "Create component" at bounding box center [307, 206] width 35 height 5
type textarea "*"
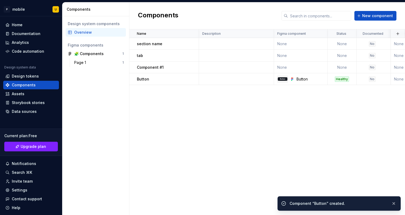
click at [251, 105] on div "Name Description Figma component Status Documented Documentation link Repositor…" at bounding box center [267, 122] width 276 height 186
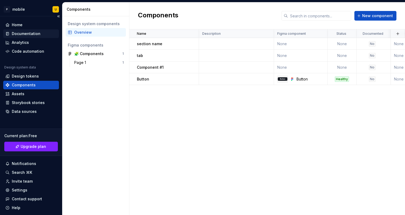
click at [23, 31] on div "Documentation" at bounding box center [26, 33] width 29 height 5
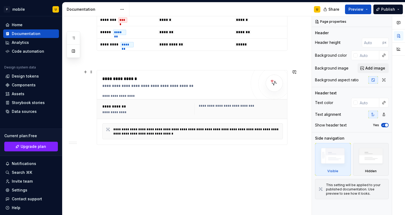
scroll to position [594, 0]
click at [136, 125] on div "**********" at bounding box center [192, 132] width 181 height 16
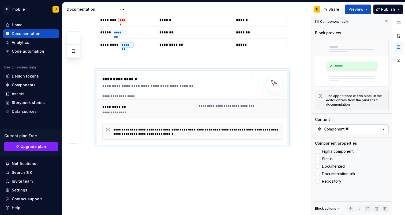
click at [335, 130] on div "Component #1" at bounding box center [336, 129] width 25 height 5
click at [287, 145] on div "**********" at bounding box center [192, 107] width 191 height 75
click at [264, 115] on div "**********" at bounding box center [192, 109] width 185 height 15
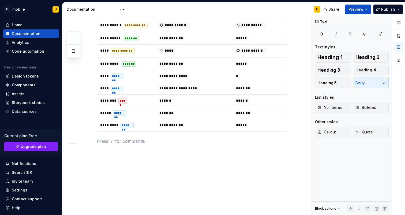
scroll to position [513, 0]
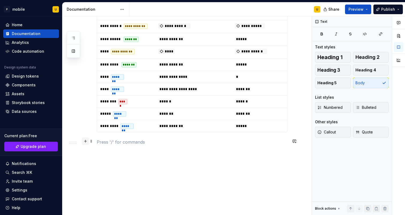
click at [86, 141] on button "button" at bounding box center [86, 142] width 8 height 8
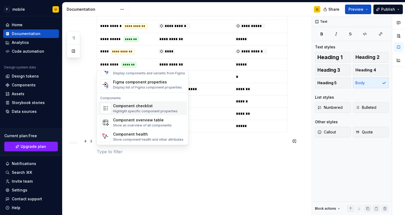
scroll to position [533, 0]
click at [145, 135] on div "Component health" at bounding box center [148, 134] width 70 height 5
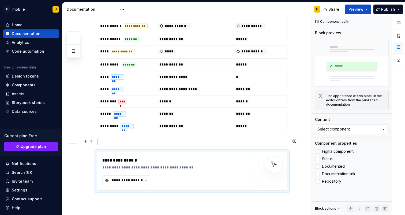
type textarea "*"
click at [347, 130] on div "Select component" at bounding box center [333, 129] width 32 height 5
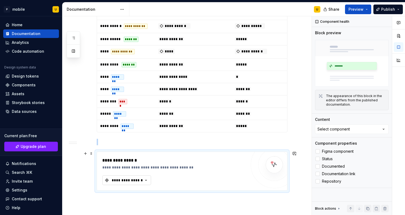
click at [129, 180] on div "**********" at bounding box center [127, 180] width 32 height 5
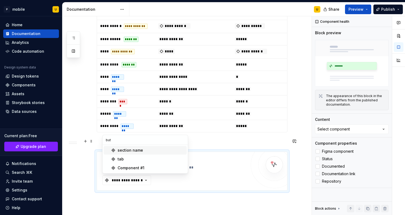
type input "butt"
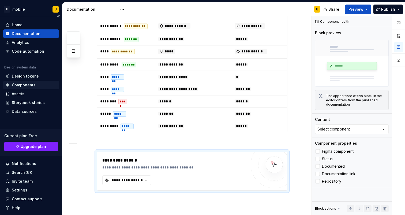
click at [30, 81] on div "Components" at bounding box center [31, 85] width 56 height 9
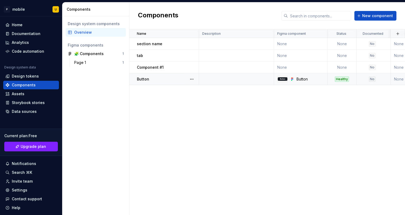
click at [226, 78] on td at bounding box center [236, 79] width 75 height 12
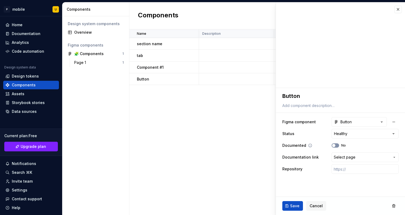
click at [335, 146] on span "button" at bounding box center [333, 145] width 3 height 3
click at [341, 159] on span "Select page" at bounding box center [345, 157] width 22 height 5
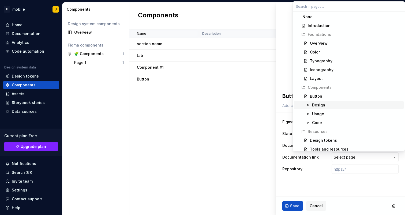
click at [318, 103] on div "Design" at bounding box center [318, 105] width 13 height 5
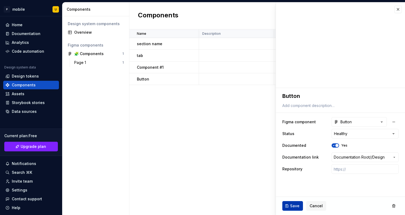
click at [294, 207] on span "Save" at bounding box center [294, 206] width 9 height 5
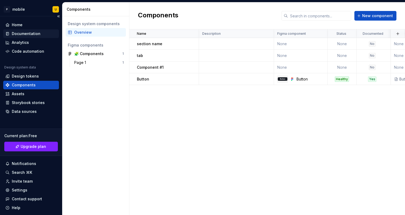
click at [31, 33] on div "Documentation" at bounding box center [26, 33] width 29 height 5
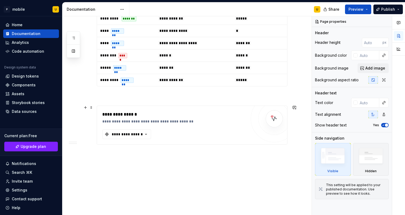
scroll to position [558, 0]
click at [104, 114] on div "**********" at bounding box center [175, 115] width 147 height 6
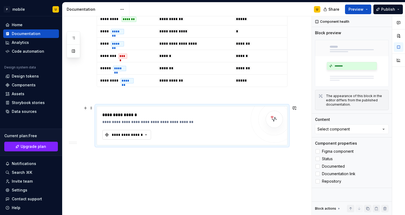
click at [124, 134] on div "**********" at bounding box center [127, 134] width 32 height 5
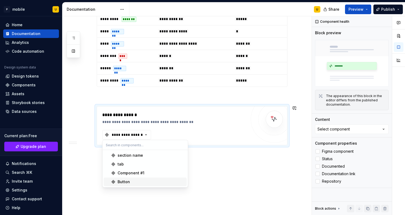
click at [132, 182] on div "Button" at bounding box center [151, 181] width 67 height 5
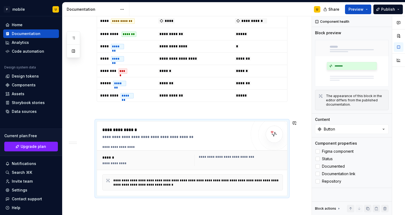
scroll to position [587, 0]
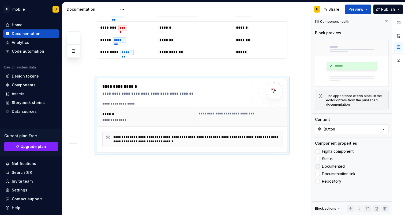
click at [332, 166] on span "Documented" at bounding box center [333, 166] width 23 height 4
click at [328, 160] on span "Status" at bounding box center [327, 159] width 11 height 4
click at [336, 151] on span "Figma component" at bounding box center [338, 151] width 32 height 4
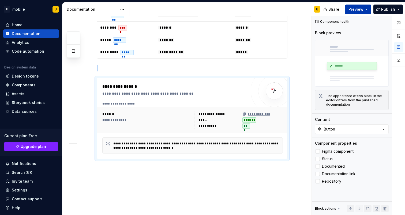
click at [361, 9] on span "Preview" at bounding box center [355, 9] width 15 height 5
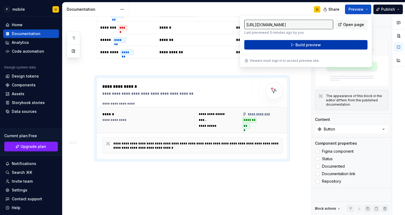
click at [343, 41] on button "Build preview" at bounding box center [305, 45] width 123 height 10
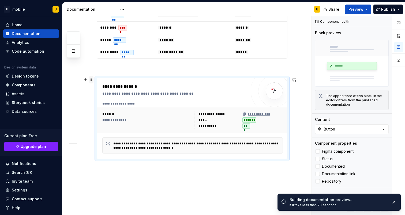
click at [92, 80] on span at bounding box center [91, 80] width 4 height 8
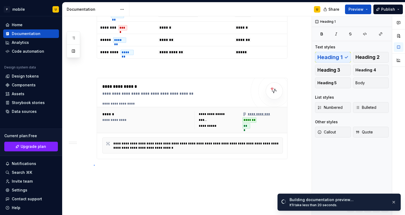
click at [94, 165] on div "**********" at bounding box center [186, 115] width 249 height 199
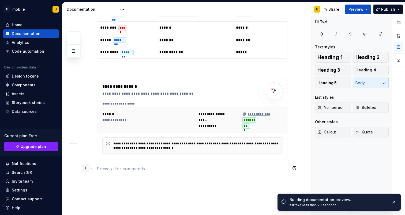
click at [86, 170] on button "button" at bounding box center [86, 168] width 8 height 8
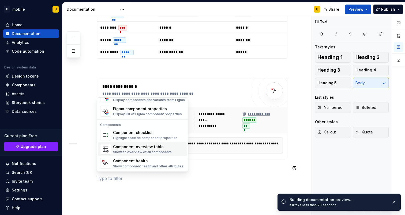
scroll to position [533, 0]
click at [146, 151] on div "Show an overview of all components" at bounding box center [142, 152] width 59 height 4
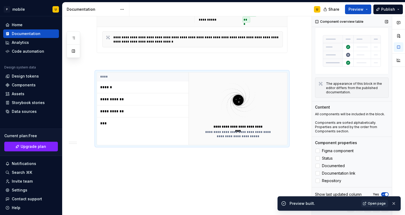
scroll to position [12, 0]
click at [358, 10] on span "Preview" at bounding box center [355, 9] width 15 height 5
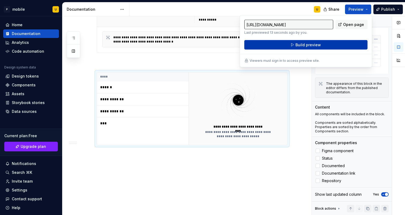
click at [316, 43] on span "Build preview" at bounding box center [307, 44] width 25 height 5
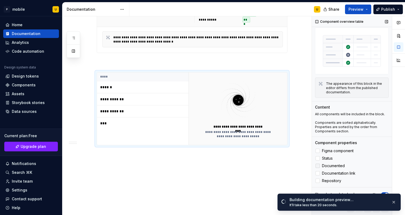
click at [328, 166] on span "Documented" at bounding box center [333, 166] width 23 height 4
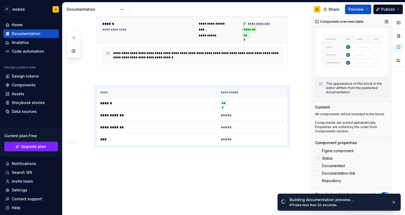
click at [325, 159] on span "Status" at bounding box center [327, 158] width 11 height 4
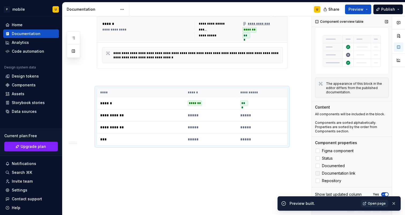
click at [334, 175] on span "Documentation link" at bounding box center [338, 173] width 33 height 4
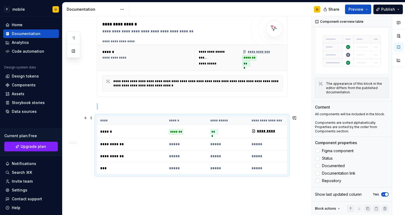
scroll to position [650, 0]
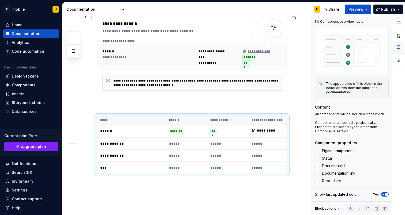
click at [223, 68] on div "**********" at bounding box center [192, 57] width 191 height 26
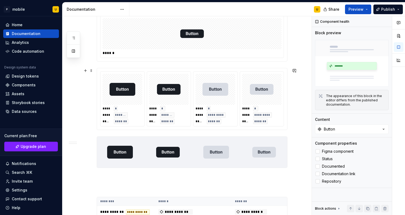
scroll to position [326, 0]
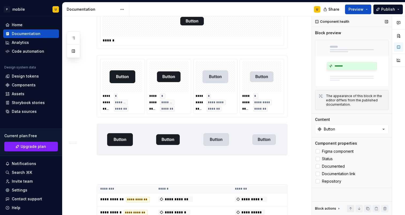
click at [350, 205] on span at bounding box center [351, 209] width 8 height 8
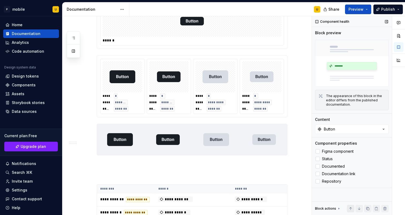
click at [350, 205] on button "button" at bounding box center [351, 209] width 8 height 8
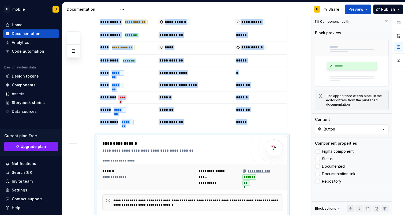
click at [350, 205] on button "button" at bounding box center [351, 209] width 8 height 8
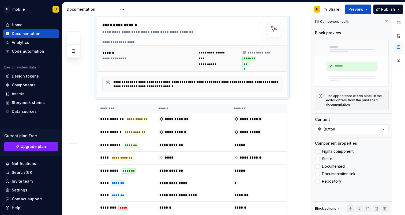
click at [350, 205] on button "button" at bounding box center [351, 209] width 8 height 8
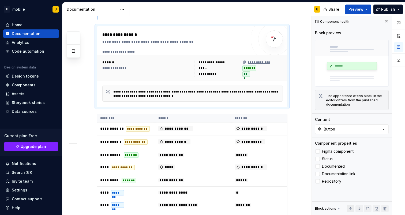
click at [350, 205] on button "button" at bounding box center [351, 209] width 8 height 8
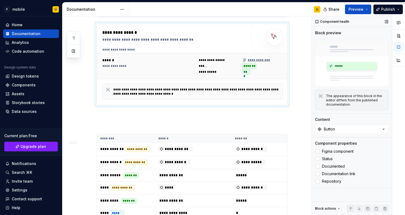
click at [350, 205] on button "button" at bounding box center [351, 209] width 8 height 8
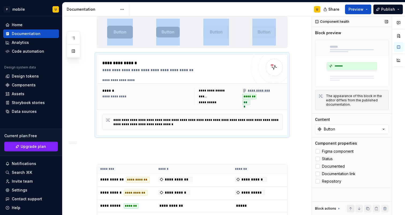
click at [350, 205] on button "button" at bounding box center [351, 209] width 8 height 8
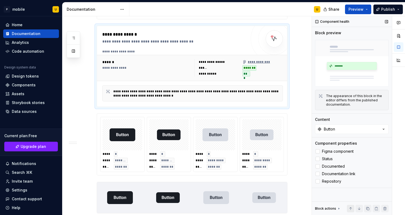
click at [350, 205] on button "button" at bounding box center [351, 209] width 8 height 8
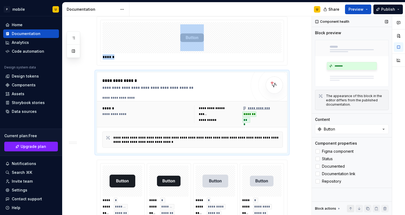
click at [350, 205] on button "button" at bounding box center [351, 209] width 8 height 8
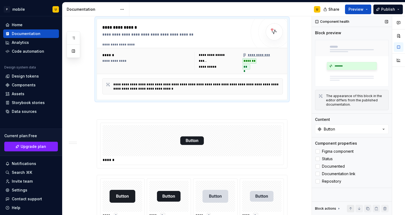
click at [350, 205] on button "button" at bounding box center [351, 209] width 8 height 8
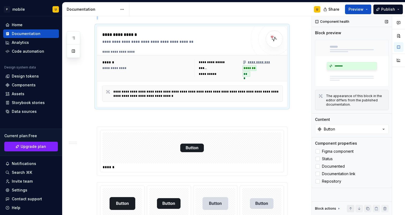
click at [350, 205] on button "button" at bounding box center [351, 209] width 8 height 8
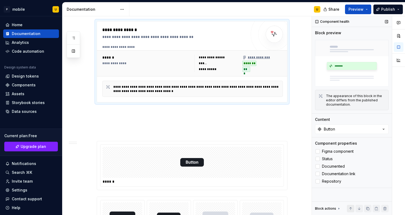
click at [350, 205] on button "button" at bounding box center [351, 209] width 8 height 8
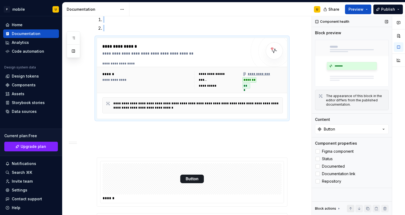
click at [350, 205] on button "button" at bounding box center [351, 209] width 8 height 8
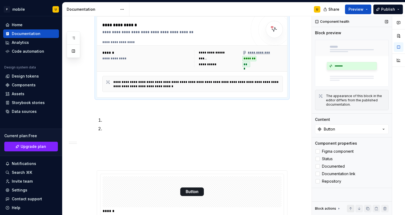
click at [350, 205] on button "button" at bounding box center [351, 209] width 8 height 8
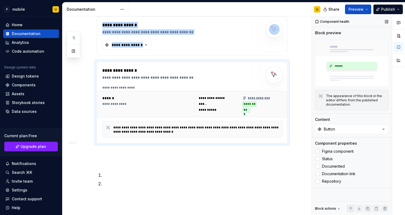
click at [350, 205] on button "button" at bounding box center [351, 209] width 8 height 8
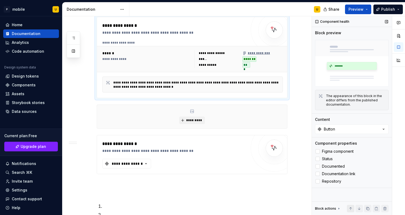
click at [350, 205] on button "button" at bounding box center [351, 209] width 8 height 8
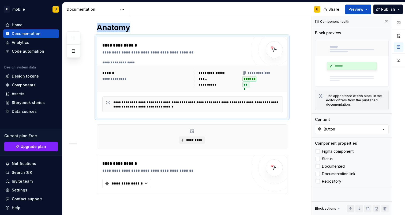
click at [350, 205] on button "button" at bounding box center [351, 209] width 8 height 8
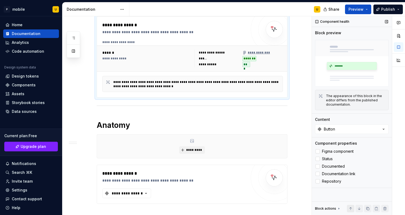
click at [350, 205] on button "button" at bounding box center [351, 209] width 8 height 8
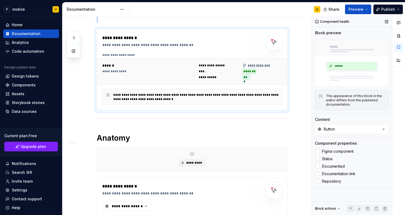
click at [350, 205] on button "button" at bounding box center [351, 209] width 8 height 8
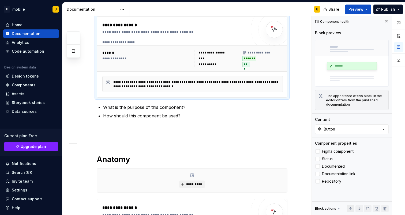
click at [350, 205] on button "button" at bounding box center [351, 209] width 8 height 8
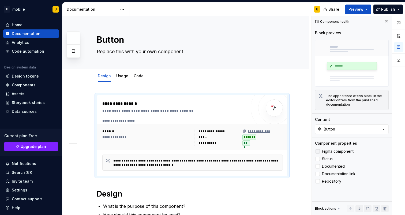
scroll to position [0, 0]
click at [355, 14] on button "Preview" at bounding box center [358, 10] width 26 height 10
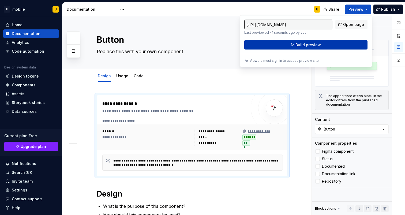
click at [347, 43] on button "Build preview" at bounding box center [305, 45] width 123 height 10
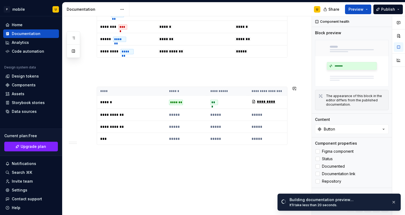
click at [107, 158] on div "**********" at bounding box center [186, 115] width 249 height 199
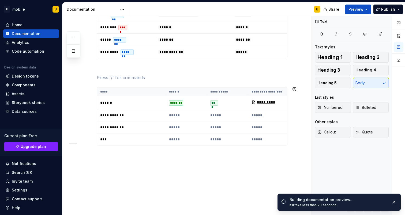
click at [85, 155] on button "button" at bounding box center [86, 155] width 8 height 8
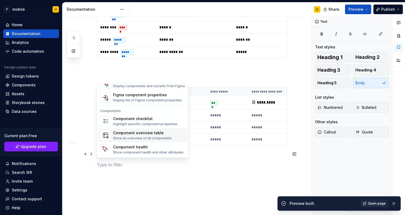
scroll to position [533, 0]
click at [143, 120] on div "Component checklist" at bounding box center [145, 118] width 65 height 5
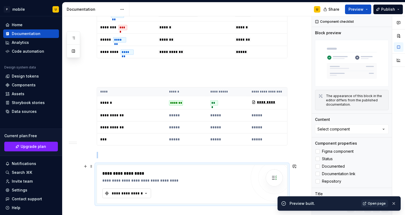
click at [134, 196] on button "**********" at bounding box center [126, 194] width 49 height 10
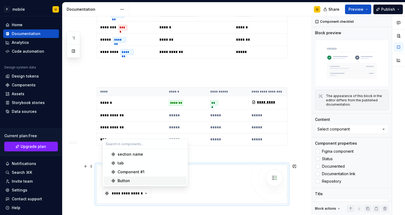
click at [124, 179] on div "Button" at bounding box center [124, 180] width 12 height 5
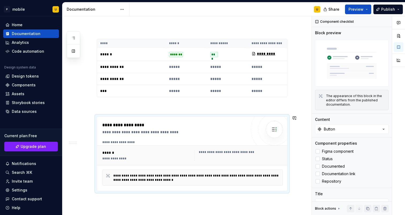
scroll to position [750, 0]
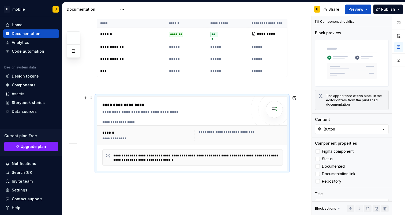
click at [242, 151] on div "**********" at bounding box center [192, 158] width 181 height 16
click at [232, 126] on div "**********" at bounding box center [192, 136] width 191 height 20
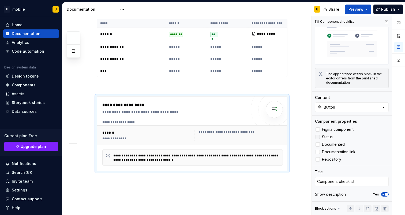
scroll to position [22, 0]
click at [327, 137] on span "Status" at bounding box center [327, 137] width 11 height 4
click at [327, 148] on label "Documented" at bounding box center [352, 144] width 74 height 6
click at [328, 156] on label "Repository" at bounding box center [352, 159] width 74 height 6
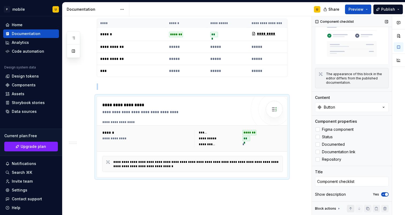
click at [350, 209] on button "button" at bounding box center [351, 209] width 8 height 8
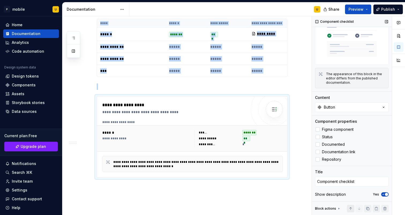
click at [350, 209] on button "button" at bounding box center [351, 209] width 8 height 8
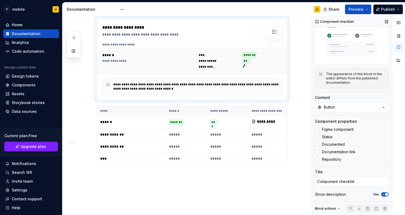
click at [350, 209] on button "button" at bounding box center [351, 209] width 8 height 8
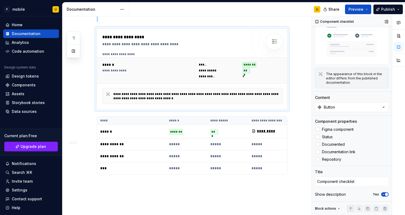
click at [350, 209] on button "button" at bounding box center [351, 209] width 8 height 8
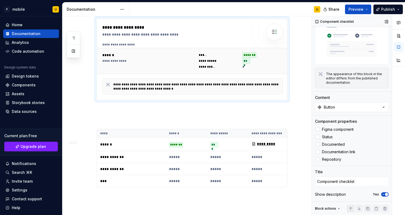
click at [350, 209] on button "button" at bounding box center [351, 209] width 8 height 8
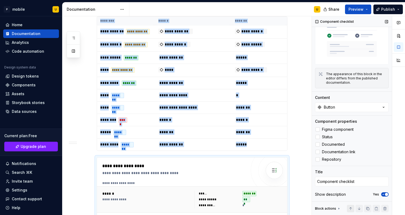
click at [350, 209] on button "button" at bounding box center [351, 209] width 8 height 8
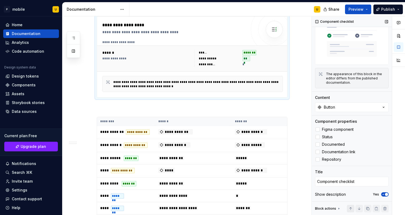
click at [350, 209] on button "button" at bounding box center [351, 209] width 8 height 8
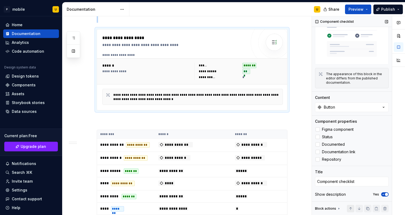
click at [350, 209] on button "button" at bounding box center [351, 209] width 8 height 8
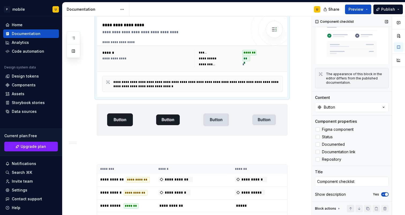
click at [350, 209] on button "button" at bounding box center [351, 209] width 8 height 8
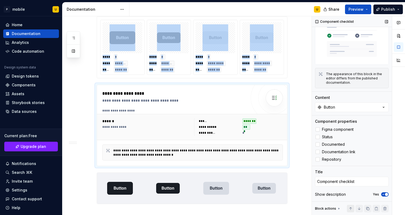
click at [350, 209] on button "button" at bounding box center [351, 209] width 8 height 8
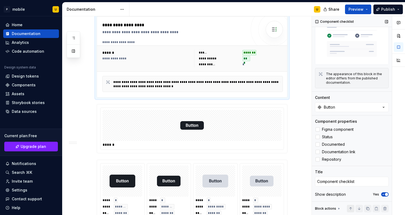
click at [350, 209] on button "button" at bounding box center [351, 209] width 8 height 8
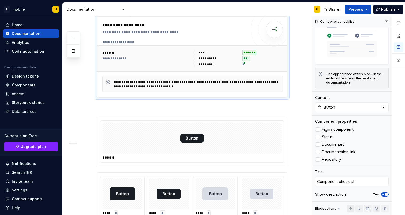
click at [350, 209] on button "button" at bounding box center [351, 209] width 8 height 8
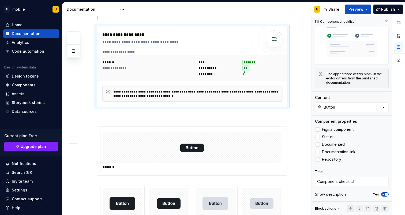
click at [350, 209] on button "button" at bounding box center [351, 209] width 8 height 8
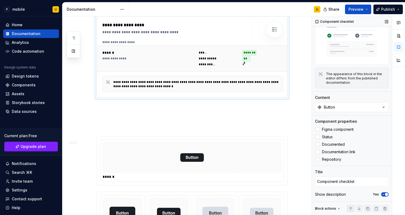
click at [350, 209] on button "button" at bounding box center [351, 209] width 8 height 8
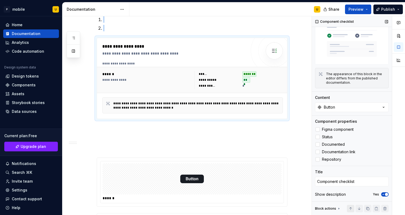
click at [350, 209] on button "button" at bounding box center [351, 209] width 8 height 8
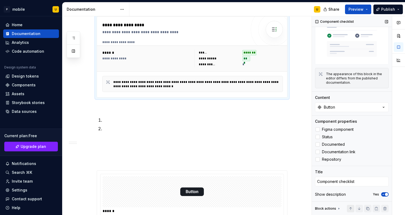
click at [350, 209] on button "button" at bounding box center [351, 209] width 8 height 8
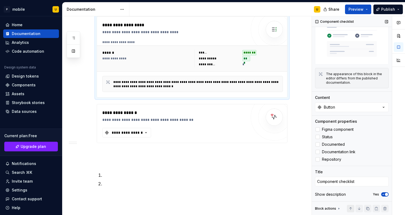
click at [350, 209] on button "button" at bounding box center [351, 209] width 8 height 8
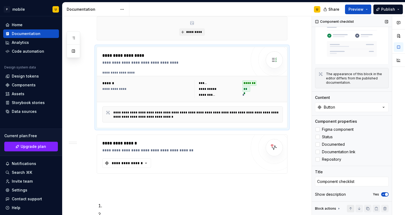
click at [350, 209] on button "button" at bounding box center [351, 209] width 8 height 8
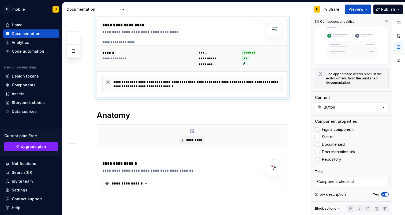
click at [350, 209] on button "button" at bounding box center [351, 209] width 8 height 8
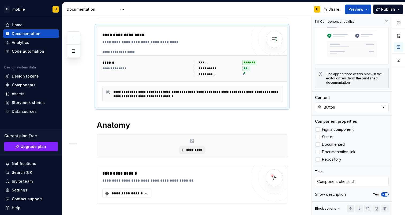
click at [350, 209] on button "button" at bounding box center [351, 209] width 8 height 8
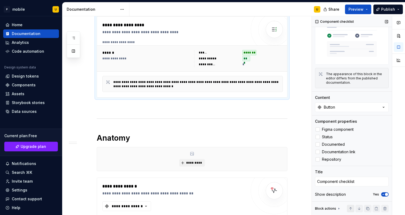
click at [350, 209] on button "button" at bounding box center [351, 209] width 8 height 8
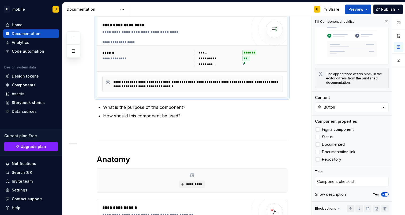
click at [350, 209] on button "button" at bounding box center [351, 209] width 8 height 8
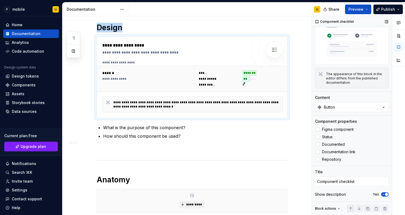
click at [350, 209] on button "button" at bounding box center [351, 209] width 8 height 8
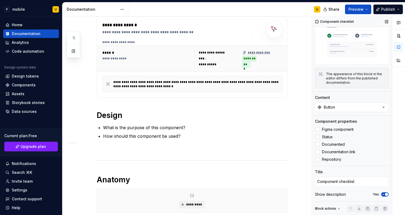
scroll to position [79, 0]
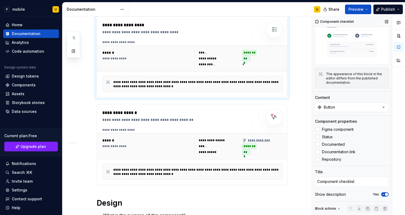
click at [350, 209] on span at bounding box center [351, 209] width 8 height 8
click at [361, 209] on button "button" at bounding box center [359, 209] width 8 height 8
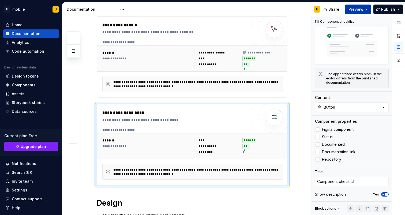
click at [353, 11] on span "Preview" at bounding box center [355, 9] width 15 height 5
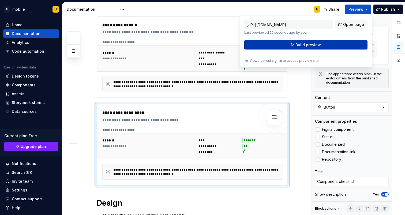
click at [336, 46] on button "Build preview" at bounding box center [305, 45] width 123 height 10
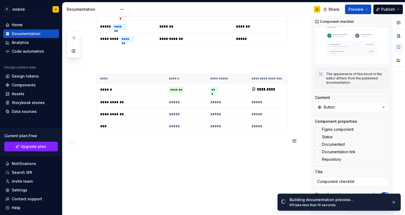
scroll to position [782, 0]
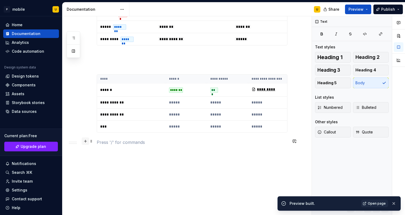
click at [85, 141] on button "button" at bounding box center [86, 142] width 8 height 8
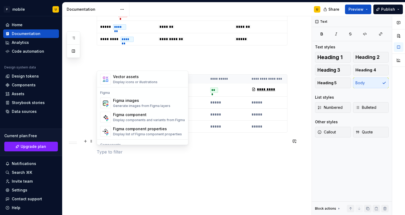
scroll to position [488, 0]
click at [155, 103] on div "Generate images from Figma layers" at bounding box center [141, 105] width 57 height 4
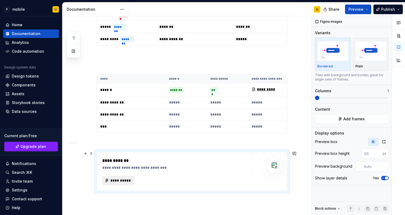
click at [119, 177] on button "**********" at bounding box center [118, 181] width 32 height 10
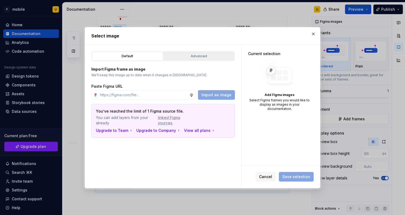
click at [193, 59] on div "Advanced" at bounding box center [198, 56] width 67 height 5
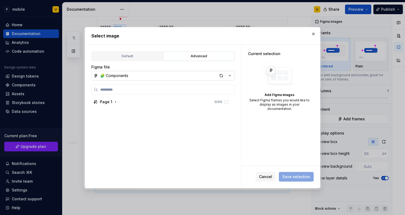
click at [151, 76] on button "🧩 Components" at bounding box center [163, 76] width 144 height 10
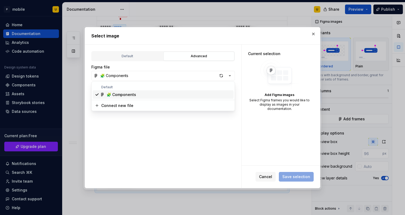
click at [154, 94] on div "🧩 Components" at bounding box center [169, 94] width 125 height 5
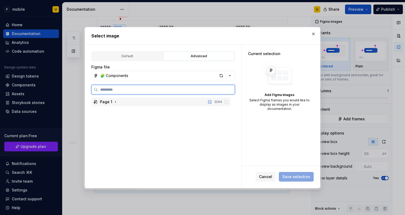
click at [197, 102] on div "Page 1 0 / 44" at bounding box center [160, 102] width 139 height 9
click at [228, 110] on icon at bounding box center [226, 111] width 4 height 4
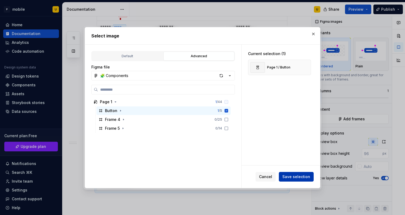
click at [295, 178] on span "Save selection" at bounding box center [296, 176] width 28 height 5
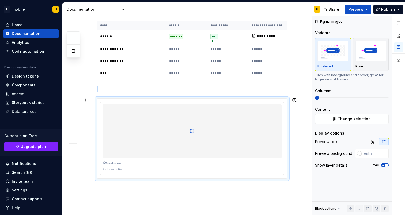
scroll to position [844, 0]
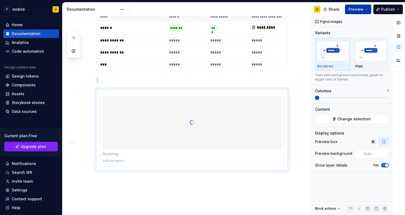
click at [354, 9] on span "Preview" at bounding box center [355, 9] width 15 height 5
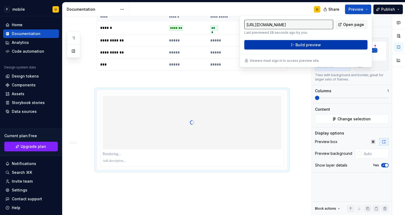
click at [296, 43] on span "Build preview" at bounding box center [307, 44] width 25 height 5
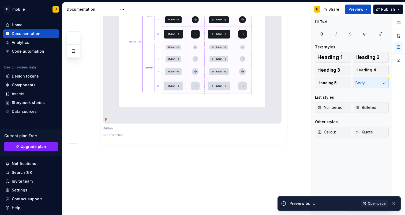
click at [114, 161] on div "**********" at bounding box center [186, 115] width 249 height 199
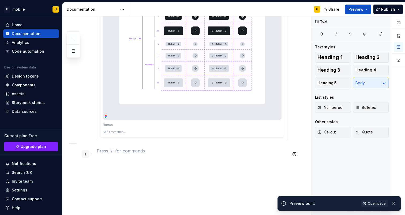
click at [86, 153] on button "button" at bounding box center [86, 155] width 8 height 8
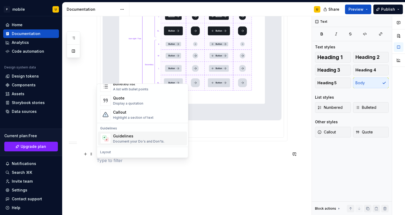
scroll to position [128, 0]
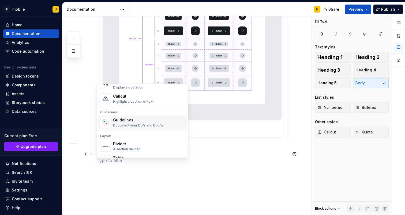
click at [127, 125] on div "Document your Do's and Don'ts." at bounding box center [138, 126] width 51 height 4
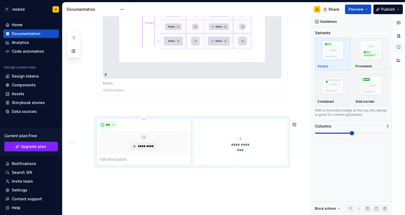
scroll to position [1162, 0]
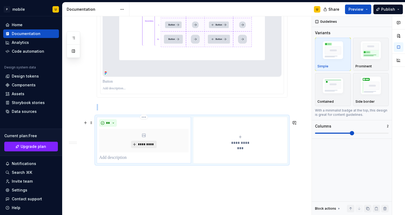
click at [147, 147] on span "*********" at bounding box center [146, 145] width 16 height 4
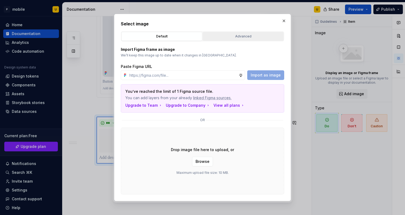
click at [239, 36] on div "Advanced" at bounding box center [243, 36] width 77 height 5
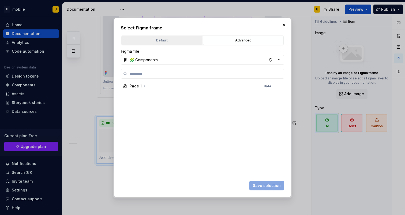
click at [177, 39] on div "Default" at bounding box center [161, 40] width 77 height 5
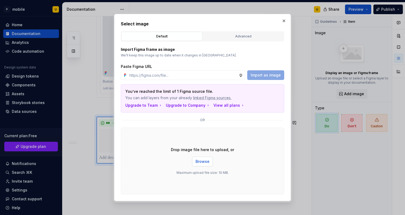
click at [201, 160] on span "Browse" at bounding box center [203, 161] width 14 height 5
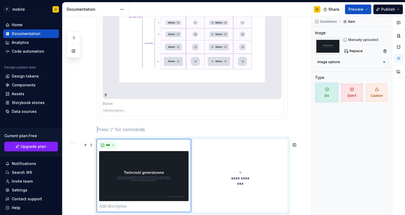
click at [222, 159] on button "**********" at bounding box center [240, 175] width 94 height 73
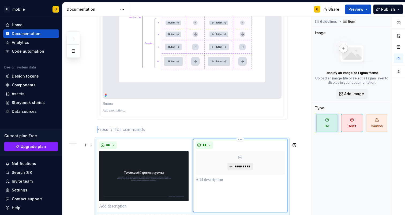
click at [235, 167] on button "*********" at bounding box center [239, 167] width 25 height 8
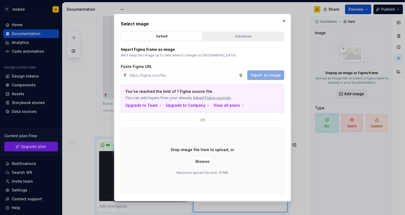
click at [224, 38] on div "Advanced" at bounding box center [243, 36] width 77 height 5
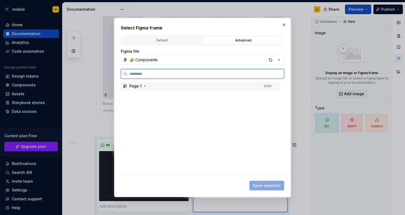
click at [156, 88] on div "Page 1 0 / 44" at bounding box center [200, 86] width 159 height 9
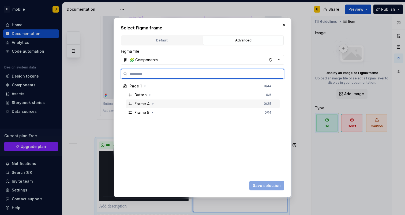
click at [148, 104] on div "Frame 4" at bounding box center [141, 103] width 15 height 5
click at [153, 104] on icon "button" at bounding box center [153, 104] width 4 height 4
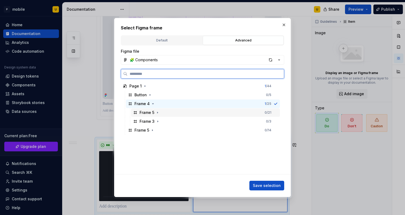
click at [154, 113] on div "Frame 5" at bounding box center [150, 112] width 21 height 5
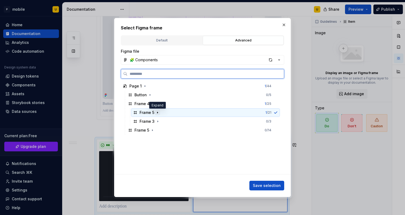
click at [159, 113] on icon "button" at bounding box center [157, 113] width 4 height 4
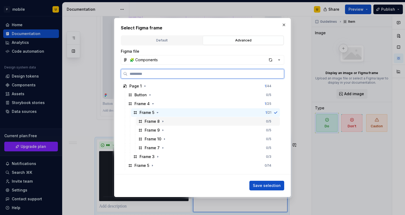
click at [158, 125] on div "Frame 8 0 / 5" at bounding box center [208, 121] width 144 height 9
click at [163, 122] on icon "button" at bounding box center [163, 121] width 1 height 1
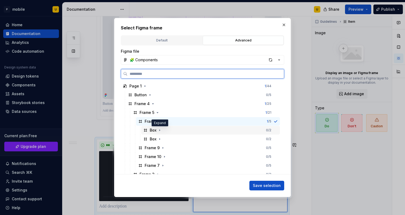
click at [151, 132] on div "Box" at bounding box center [153, 130] width 7 height 5
click at [144, 122] on div "Frame 8" at bounding box center [151, 121] width 27 height 5
click at [140, 109] on div "Frame 5 1 / 21" at bounding box center [205, 112] width 149 height 9
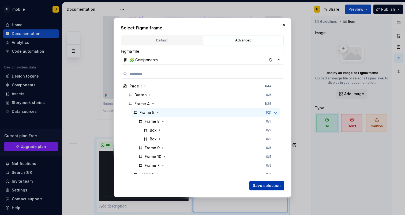
click at [261, 187] on span "Save selection" at bounding box center [267, 185] width 28 height 5
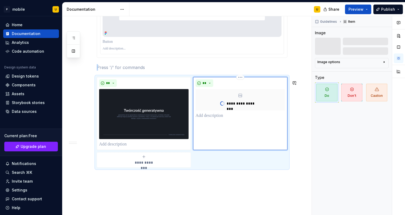
scroll to position [1202, 0]
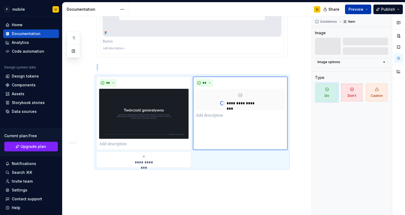
click at [353, 9] on span "Preview" at bounding box center [355, 9] width 15 height 5
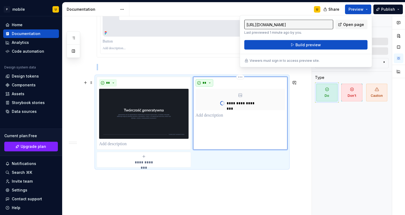
click at [207, 85] on span "**" at bounding box center [204, 83] width 4 height 4
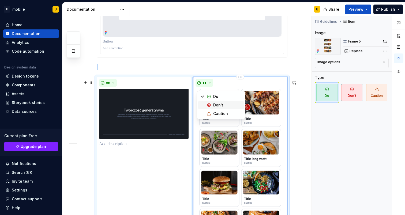
click at [210, 107] on div "Suggestions" at bounding box center [209, 105] width 4 height 4
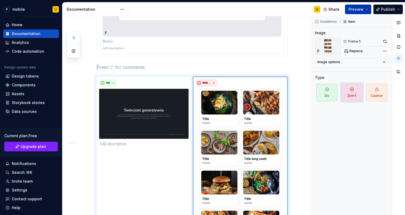
click at [363, 6] on button "Preview" at bounding box center [358, 10] width 26 height 10
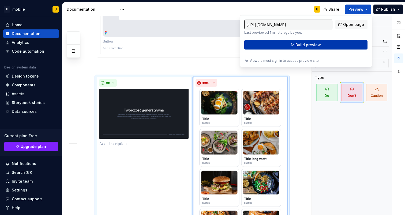
click at [320, 44] on button "Build preview" at bounding box center [305, 45] width 123 height 10
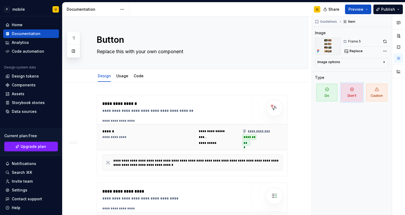
scroll to position [0, 0]
click at [58, 17] on button "Collapse sidebar" at bounding box center [59, 17] width 8 height 8
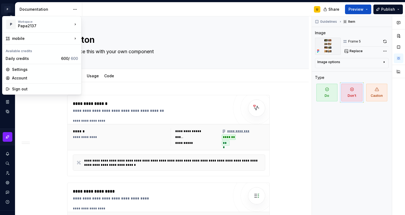
click at [6, 8] on html "**********" at bounding box center [202, 107] width 405 height 215
click at [44, 57] on div "Daily credits" at bounding box center [32, 58] width 53 height 5
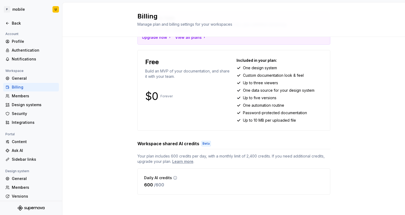
scroll to position [36, 0]
click at [28, 150] on div "Ask AI" at bounding box center [34, 150] width 45 height 5
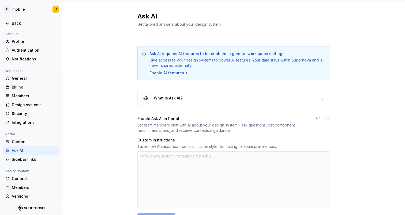
click at [170, 73] on div "Enable AI features" at bounding box center [168, 72] width 39 height 5
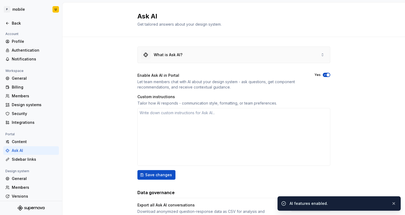
click at [305, 52] on div "What is Ask AI?" at bounding box center [234, 55] width 192 height 16
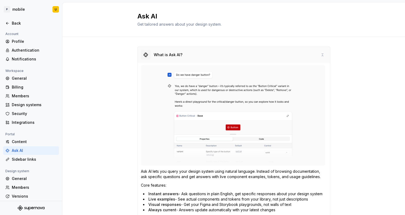
click at [305, 53] on div "What is Ask AI?" at bounding box center [234, 55] width 192 height 16
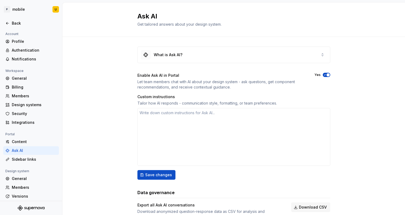
click at [326, 75] on icon "button" at bounding box center [325, 74] width 4 height 3
click at [326, 75] on span "button" at bounding box center [324, 74] width 3 height 3
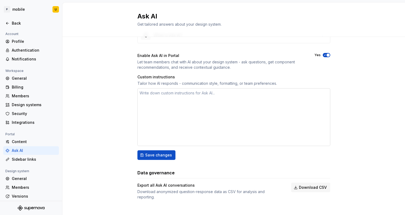
scroll to position [20, 0]
click at [16, 21] on div "Back" at bounding box center [34, 23] width 45 height 5
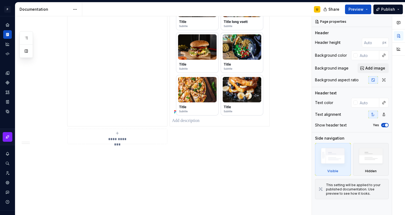
scroll to position [1363, 0]
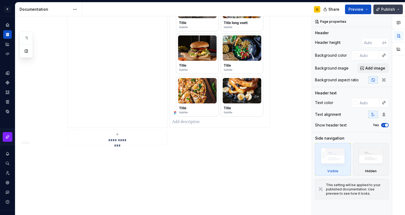
click at [389, 11] on span "Publish" at bounding box center [388, 9] width 14 height 5
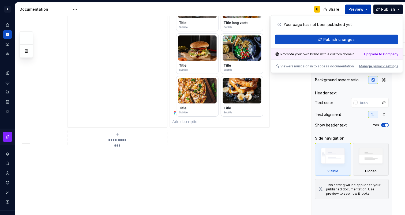
click at [363, 10] on span "Preview" at bounding box center [355, 9] width 15 height 5
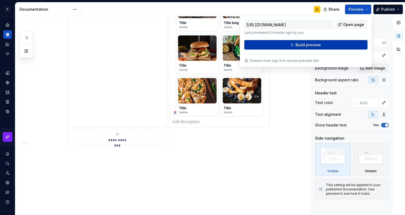
click at [330, 46] on button "Build preview" at bounding box center [305, 45] width 123 height 10
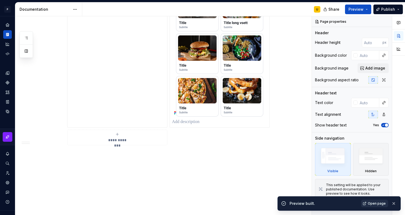
click at [380, 205] on span "Open page" at bounding box center [377, 204] width 18 height 4
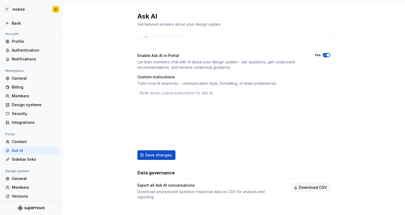
scroll to position [20, 0]
click at [24, 143] on div "Content" at bounding box center [34, 141] width 45 height 5
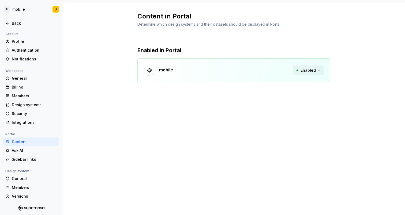
click at [311, 69] on span "Enabled" at bounding box center [308, 70] width 15 height 5
click at [217, 88] on div "Enabled in Portal mobile Enabled" at bounding box center [233, 70] width 193 height 66
click at [18, 42] on div "Profile" at bounding box center [34, 41] width 45 height 5
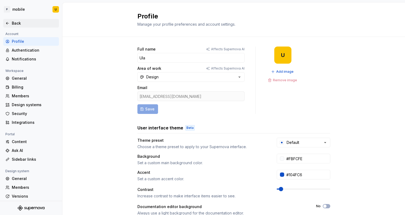
click at [17, 23] on div "Back" at bounding box center [34, 23] width 45 height 5
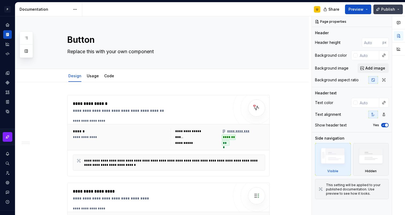
click at [381, 10] on button "Publish" at bounding box center [387, 10] width 29 height 10
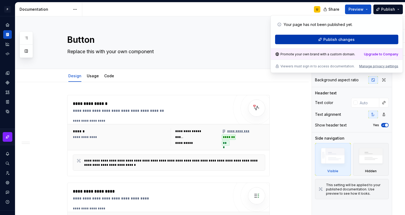
click at [338, 41] on span "Publish changes" at bounding box center [338, 39] width 31 height 5
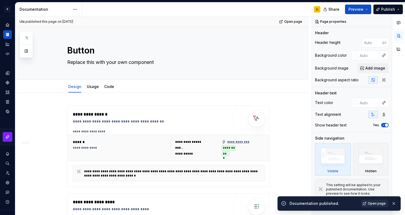
click at [371, 204] on span "Open page" at bounding box center [377, 204] width 18 height 4
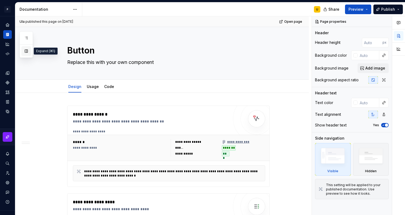
click at [28, 51] on button "button" at bounding box center [26, 51] width 10 height 10
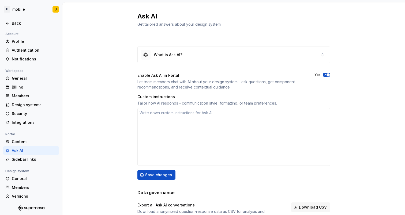
scroll to position [6, 0]
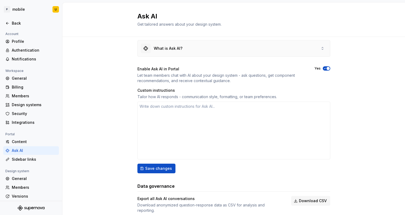
click at [178, 49] on div "What is Ask AI?" at bounding box center [168, 48] width 29 height 5
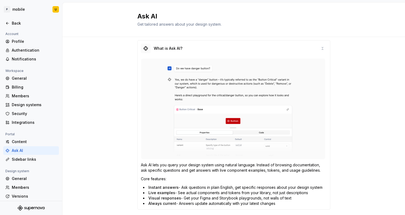
click at [235, 121] on img at bounding box center [233, 109] width 185 height 101
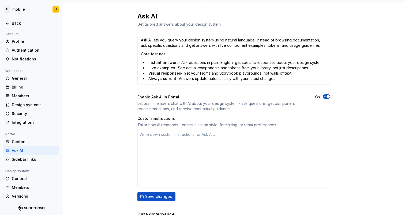
scroll to position [83, 0]
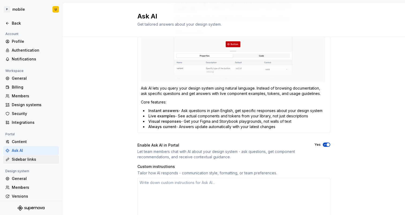
click at [28, 160] on div "Sidebar links" at bounding box center [34, 159] width 45 height 5
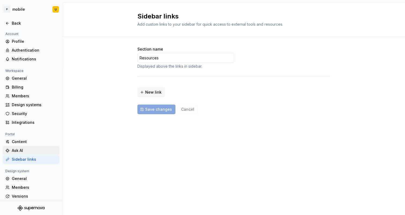
click at [17, 151] on div "Ask AI" at bounding box center [34, 150] width 45 height 5
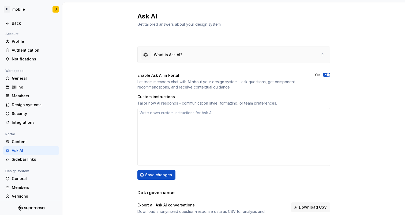
click at [197, 60] on div "What is Ask AI?" at bounding box center [234, 55] width 192 height 16
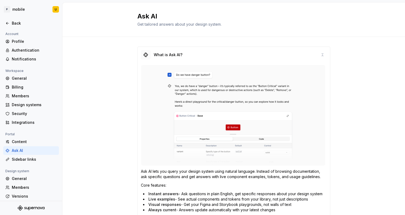
click at [208, 137] on img at bounding box center [233, 115] width 185 height 101
click at [238, 124] on img at bounding box center [233, 115] width 185 height 101
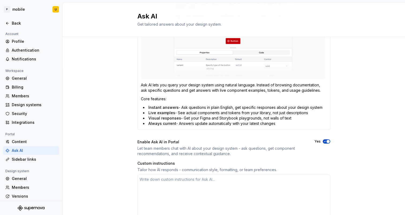
scroll to position [86, 0]
click at [325, 142] on icon "button" at bounding box center [324, 142] width 1 height 1
click at [325, 142] on span "button" at bounding box center [324, 141] width 3 height 3
click at [354, 117] on div "What is Ask AI? Ask AI lets you query your design system using natural language…" at bounding box center [233, 129] width 343 height 357
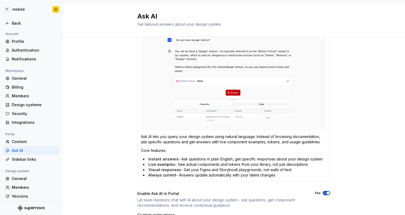
click at [203, 104] on img at bounding box center [233, 80] width 185 height 101
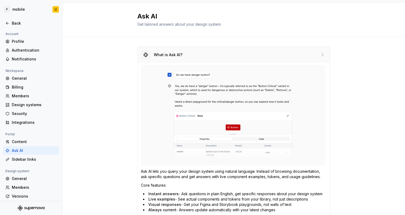
scroll to position [0, 0]
click at [24, 80] on div "General" at bounding box center [34, 78] width 45 height 5
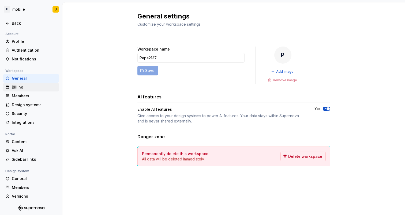
click at [24, 87] on div "Billing" at bounding box center [34, 87] width 45 height 5
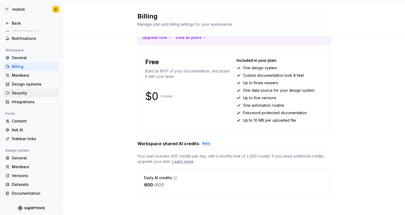
scroll to position [36, 0]
click at [32, 73] on div "Members" at bounding box center [34, 75] width 45 height 5
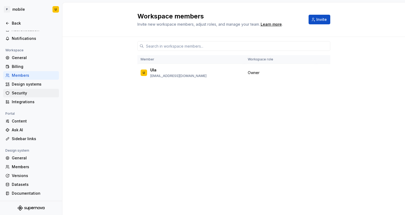
click at [34, 90] on div "Security" at bounding box center [31, 93] width 56 height 9
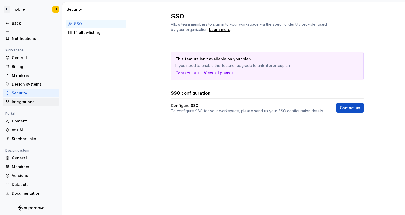
click at [35, 102] on div "Integrations" at bounding box center [34, 101] width 45 height 5
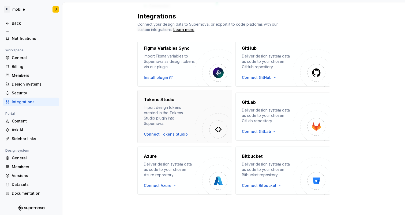
scroll to position [94, 0]
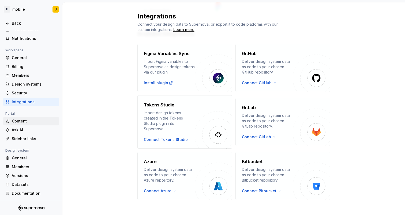
click at [21, 124] on div "Content" at bounding box center [31, 121] width 56 height 9
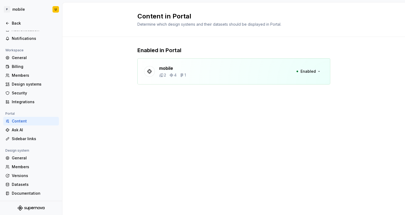
click at [327, 69] on div "mobile 2 4 1 Enabled" at bounding box center [233, 71] width 193 height 26
click at [306, 70] on span "Enabled" at bounding box center [308, 71] width 15 height 5
click at [224, 71] on div "mobile 2 4 1 Enabled" at bounding box center [233, 71] width 193 height 26
click at [165, 68] on p "mobile" at bounding box center [172, 68] width 27 height 6
click at [29, 130] on div "Ask AI" at bounding box center [34, 130] width 45 height 5
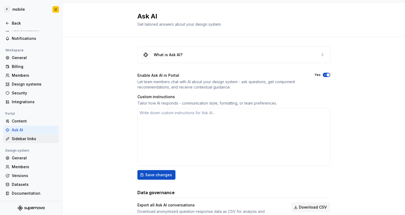
click at [30, 139] on div "Sidebar links" at bounding box center [34, 138] width 45 height 5
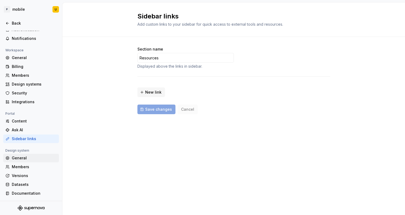
click at [34, 157] on div "General" at bounding box center [34, 158] width 45 height 5
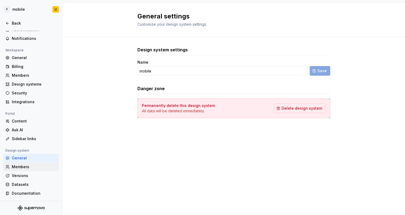
click at [36, 166] on div "Members" at bounding box center [34, 166] width 45 height 5
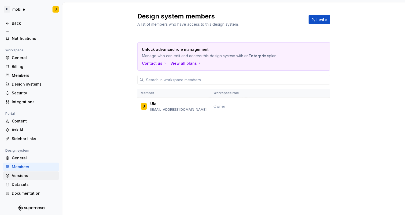
click at [36, 174] on div "Versions" at bounding box center [34, 175] width 45 height 5
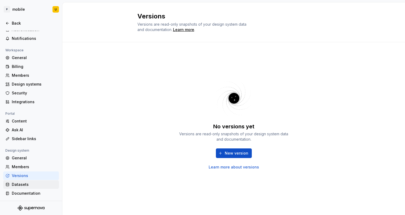
click at [39, 181] on div "Datasets" at bounding box center [31, 185] width 56 height 9
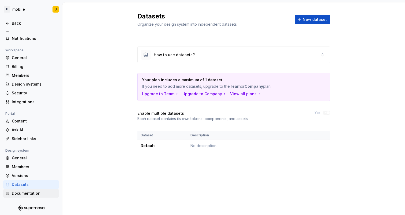
click at [46, 193] on div "Documentation" at bounding box center [34, 193] width 45 height 5
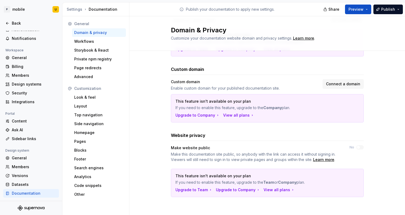
scroll to position [94, 0]
click at [93, 47] on div "Storybook & React" at bounding box center [99, 50] width 54 height 9
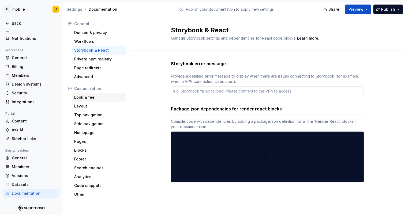
click at [88, 99] on div "Look & feel" at bounding box center [99, 97] width 50 height 5
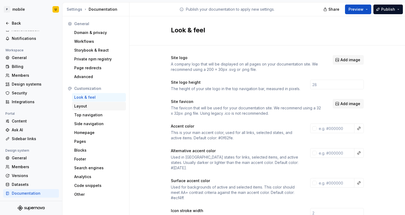
click at [88, 106] on div "Layout" at bounding box center [99, 106] width 50 height 5
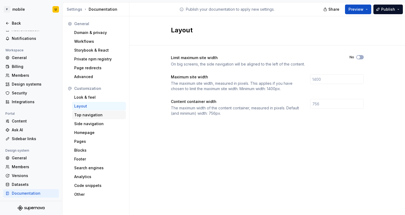
click at [88, 117] on div "Top navigation" at bounding box center [99, 115] width 50 height 5
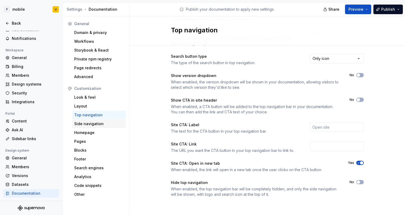
scroll to position [75, 0]
click at [96, 122] on div "Side navigation" at bounding box center [99, 123] width 50 height 5
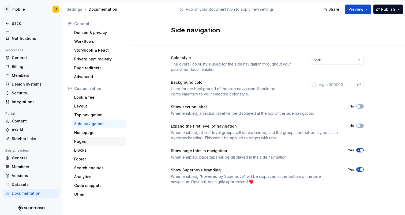
click at [96, 142] on div "Pages" at bounding box center [99, 141] width 50 height 5
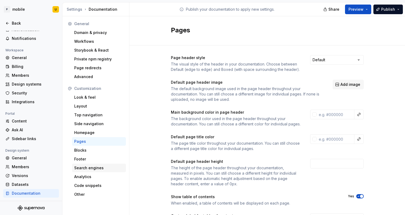
click at [99, 169] on div "Search engines" at bounding box center [99, 168] width 50 height 5
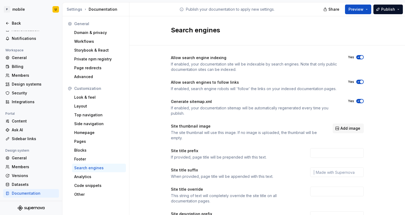
click at [275, 2] on div "P mobile U Back Account Profile Authentication Notifications Workspace General …" at bounding box center [202, 107] width 405 height 215
click at [18, 21] on div "Back" at bounding box center [34, 23] width 45 height 5
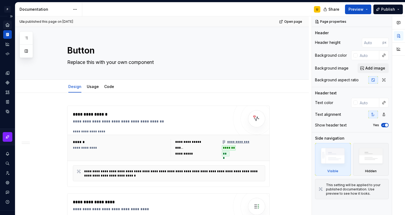
click at [9, 22] on div "Home" at bounding box center [7, 25] width 9 height 9
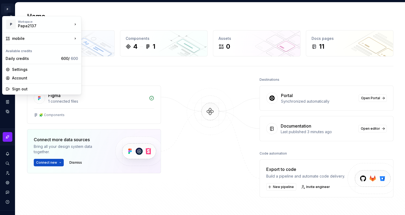
click at [7, 9] on html "P mobile U Design system data Home Design tokens 2 Components 4 1 Assets 0 Docs…" at bounding box center [202, 107] width 405 height 215
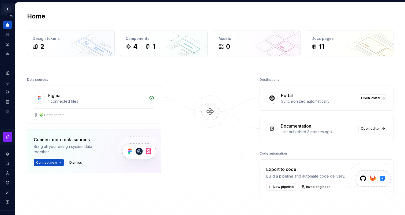
click at [10, 8] on html "P mobile U Design system data Home Design tokens 2 Components 4 1 Assets 0 Docs…" at bounding box center [202, 107] width 405 height 215
click at [11, 17] on button "Expand sidebar" at bounding box center [12, 17] width 8 height 8
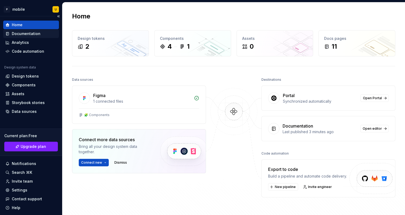
click at [29, 35] on div "Documentation" at bounding box center [26, 33] width 29 height 5
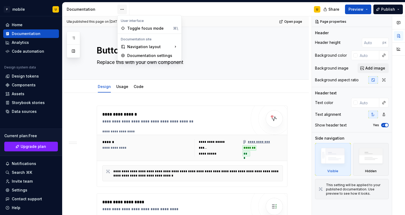
click at [120, 10] on html "P mobile U Home Documentation Analytics Code automation Design system data Desi…" at bounding box center [202, 107] width 405 height 215
click at [140, 55] on div "Documentation settings" at bounding box center [152, 55] width 51 height 5
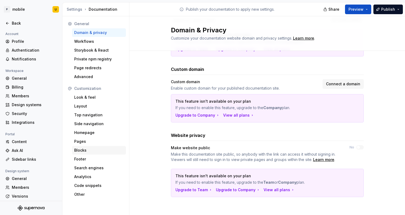
scroll to position [94, 0]
click at [83, 196] on div "Other" at bounding box center [99, 194] width 50 height 5
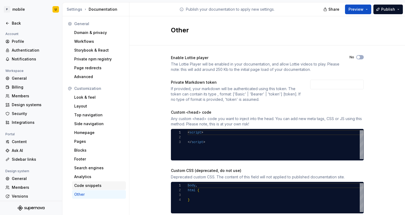
click at [84, 185] on div "Code snippets" at bounding box center [99, 185] width 50 height 5
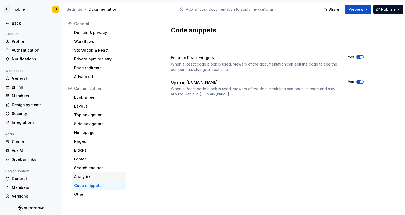
click at [85, 176] on div "Analytics" at bounding box center [99, 176] width 50 height 5
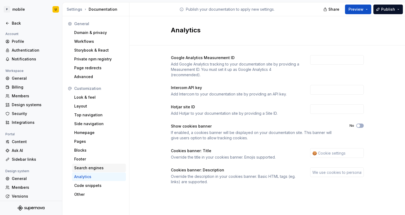
click at [86, 164] on div "Search engines" at bounding box center [99, 168] width 54 height 9
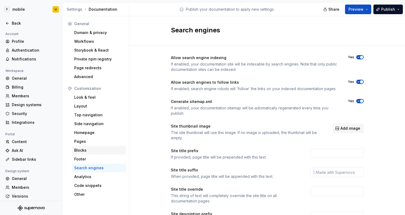
click at [87, 154] on div "Blocks" at bounding box center [99, 150] width 54 height 9
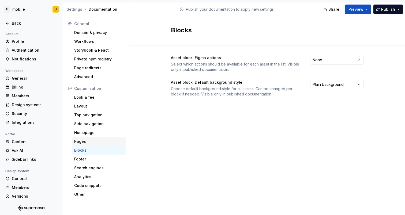
click at [87, 144] on div "Pages" at bounding box center [99, 141] width 50 height 5
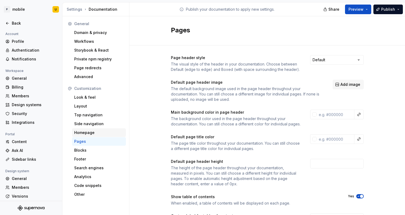
click at [89, 129] on div "Homepage" at bounding box center [99, 133] width 54 height 9
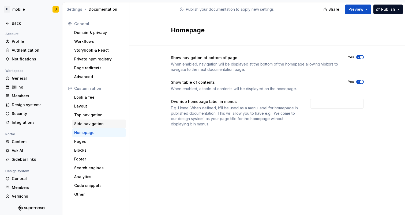
click at [90, 123] on div "Side navigation" at bounding box center [99, 123] width 50 height 5
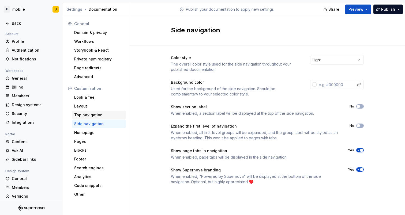
click at [89, 115] on div "Top navigation" at bounding box center [99, 115] width 50 height 5
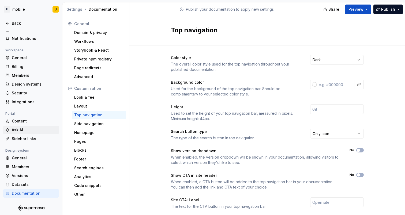
scroll to position [21, 0]
click at [24, 128] on div "Ask AI" at bounding box center [34, 130] width 45 height 5
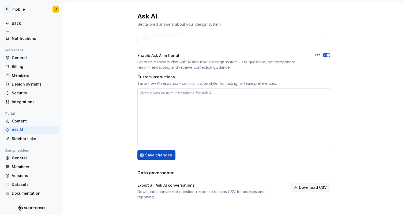
scroll to position [20, 0]
click at [162, 156] on span "Save changes" at bounding box center [158, 155] width 27 height 5
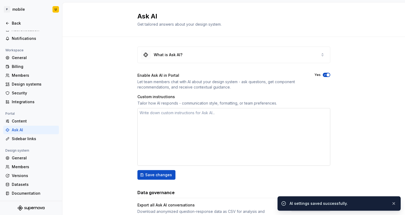
scroll to position [0, 0]
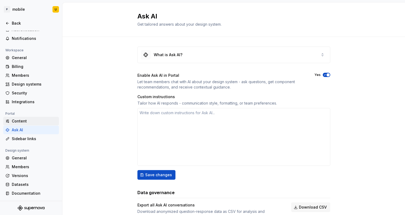
click at [28, 118] on div "Content" at bounding box center [31, 121] width 56 height 9
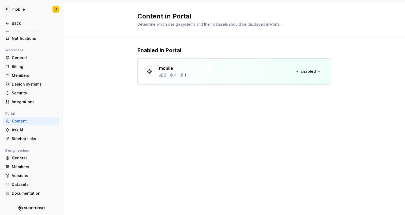
click at [205, 79] on div "mobile 2 4 1 Enabled" at bounding box center [233, 71] width 193 height 26
click at [144, 70] on div "mobile 2 4 1" at bounding box center [165, 71] width 42 height 13
click at [31, 101] on div "Integrations" at bounding box center [34, 101] width 45 height 5
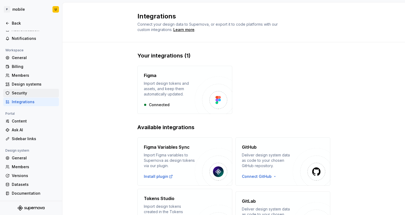
click at [22, 92] on div "Security" at bounding box center [34, 93] width 45 height 5
click at [22, 78] on div "Members" at bounding box center [34, 75] width 45 height 5
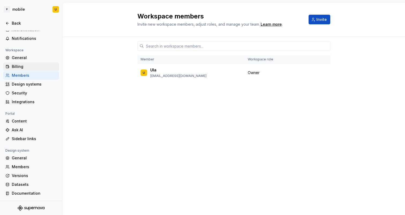
click at [19, 64] on div "Billing" at bounding box center [34, 66] width 45 height 5
click at [19, 58] on div "General" at bounding box center [34, 57] width 45 height 5
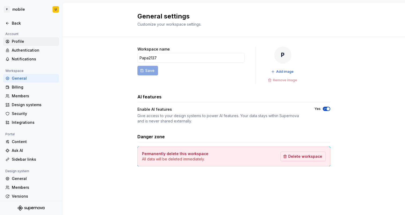
click at [18, 43] on div "Profile" at bounding box center [34, 41] width 45 height 5
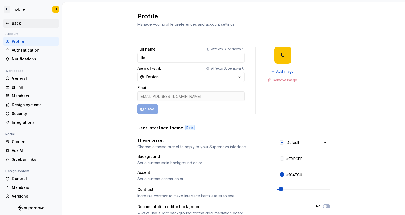
click at [10, 24] on div "Back" at bounding box center [30, 23] width 51 height 5
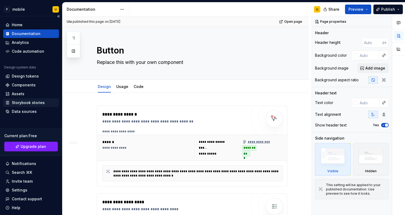
click at [23, 104] on div "Storybook stories" at bounding box center [28, 102] width 33 height 5
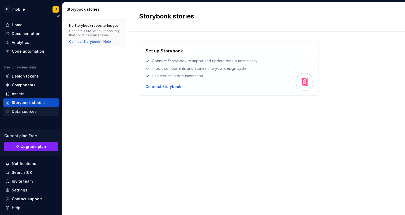
click at [23, 113] on div "Data sources" at bounding box center [24, 111] width 25 height 5
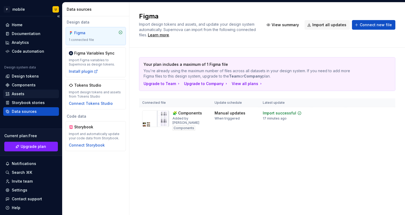
click at [31, 92] on div "Assets" at bounding box center [30, 93] width 51 height 5
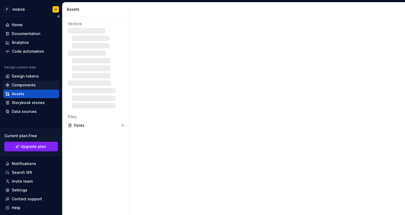
click at [29, 84] on div "Components" at bounding box center [24, 85] width 24 height 5
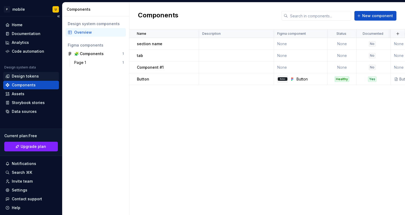
click at [27, 77] on div "Design tokens" at bounding box center [25, 76] width 27 height 5
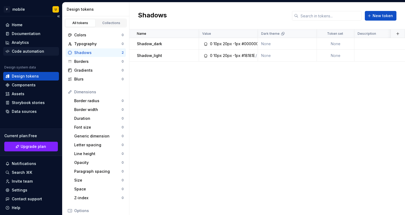
click at [23, 48] on div "Code automation" at bounding box center [31, 51] width 56 height 9
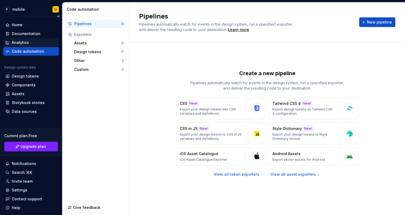
click at [20, 42] on div "Analytics" at bounding box center [20, 42] width 17 height 5
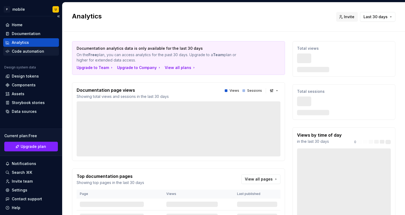
click at [21, 49] on div "Code automation" at bounding box center [28, 51] width 32 height 5
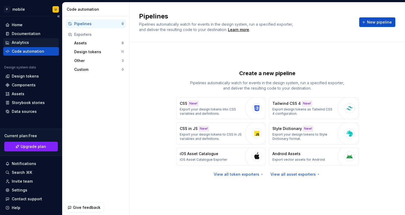
click at [20, 40] on div "Analytics" at bounding box center [20, 42] width 17 height 5
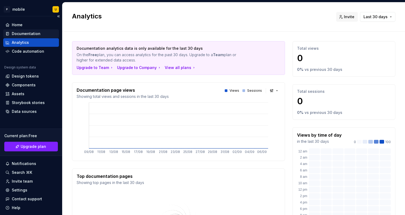
click at [20, 32] on div "Documentation" at bounding box center [26, 33] width 29 height 5
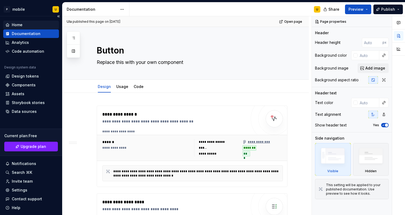
click at [18, 22] on div "Home" at bounding box center [31, 25] width 56 height 9
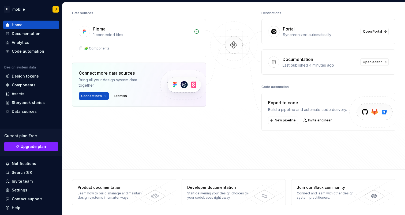
scroll to position [67, 0]
click at [31, 174] on div "Search ⌘K" at bounding box center [22, 172] width 20 height 5
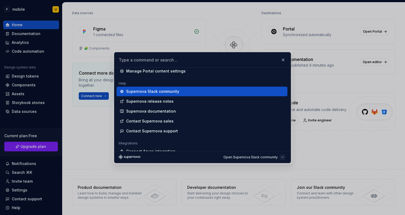
scroll to position [527, 0]
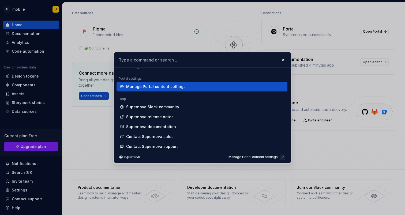
click at [171, 87] on div "Manage Portal content settings" at bounding box center [155, 86] width 59 height 5
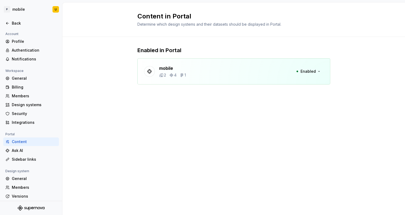
click at [152, 67] on div at bounding box center [149, 71] width 11 height 11
click at [183, 66] on p "mobile" at bounding box center [172, 68] width 27 height 6
click at [19, 25] on div "Back" at bounding box center [34, 23] width 45 height 5
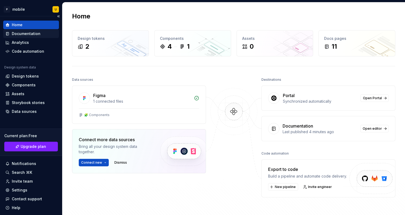
click at [25, 34] on div "Documentation" at bounding box center [26, 33] width 29 height 5
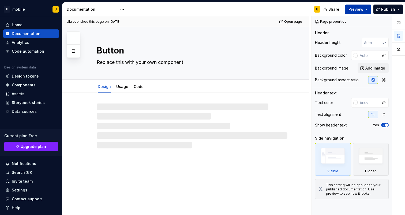
click at [362, 9] on span "Preview" at bounding box center [355, 9] width 15 height 5
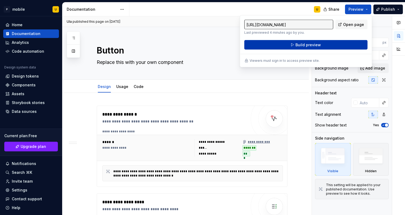
click at [313, 46] on span "Build preview" at bounding box center [307, 44] width 25 height 5
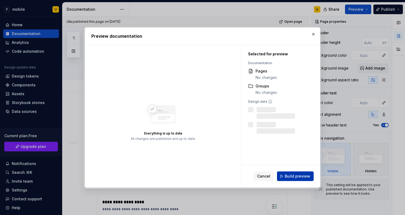
click at [292, 178] on span "Build preview" at bounding box center [297, 176] width 25 height 5
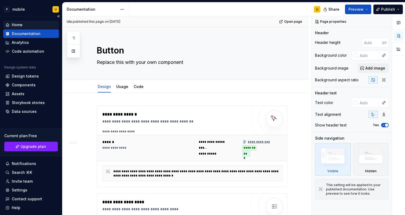
click at [26, 22] on div "Home" at bounding box center [31, 25] width 56 height 9
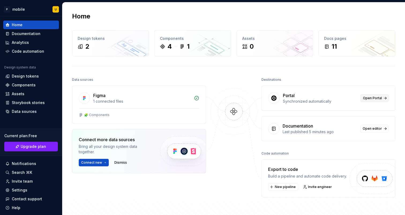
click at [375, 97] on span "Open Portal" at bounding box center [372, 98] width 19 height 4
click at [22, 34] on div "Documentation" at bounding box center [26, 33] width 29 height 5
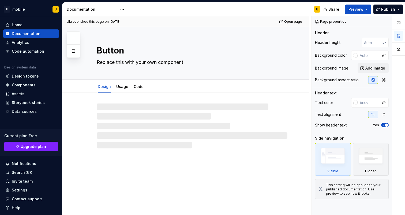
type textarea "*"
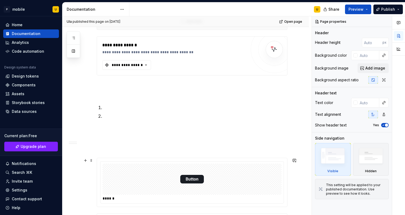
scroll to position [364, 0]
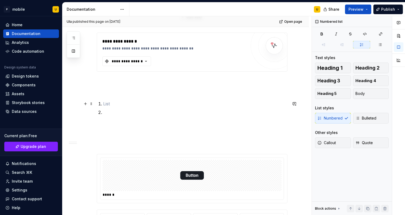
click at [130, 106] on p at bounding box center [195, 104] width 184 height 6
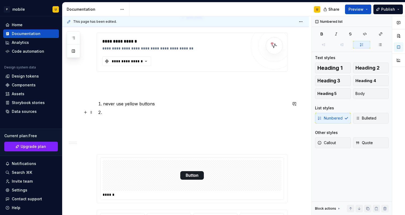
click at [130, 110] on p at bounding box center [195, 112] width 184 height 6
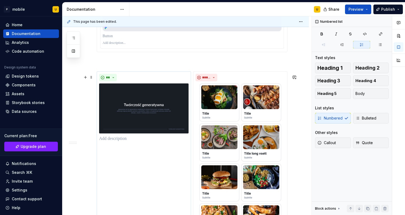
scroll to position [1215, 0]
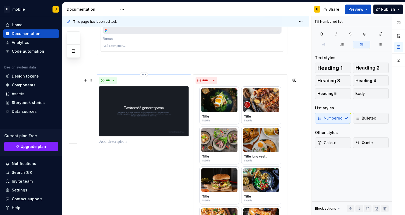
click at [120, 145] on p at bounding box center [143, 142] width 89 height 6
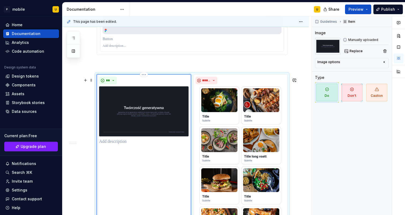
type textarea "*"
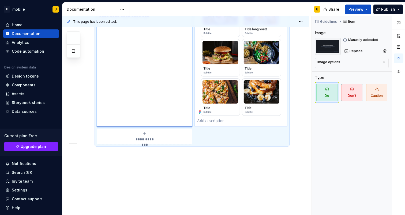
scroll to position [1350, 0]
click at [214, 122] on p at bounding box center [241, 121] width 88 height 6
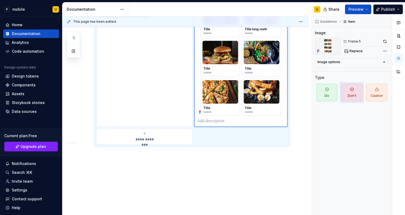
type textarea "*"
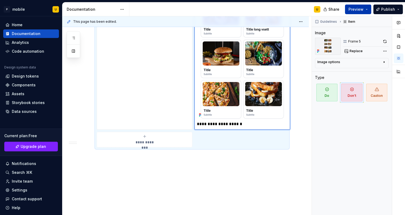
click at [353, 11] on span "Preview" at bounding box center [355, 9] width 15 height 5
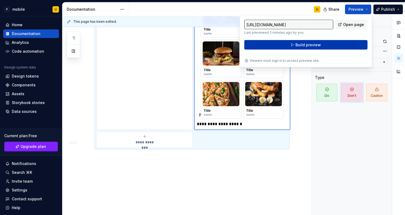
click at [292, 46] on button "Build preview" at bounding box center [305, 45] width 123 height 10
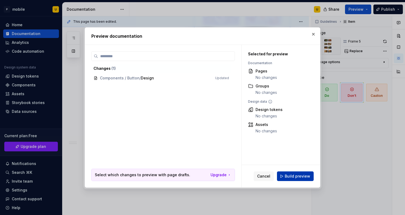
click at [299, 180] on button "Build preview" at bounding box center [295, 177] width 37 height 10
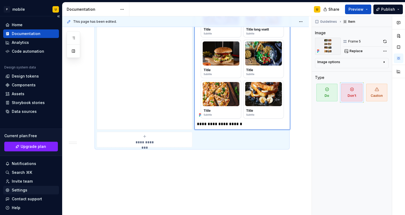
click at [27, 187] on div "Settings" at bounding box center [31, 190] width 56 height 9
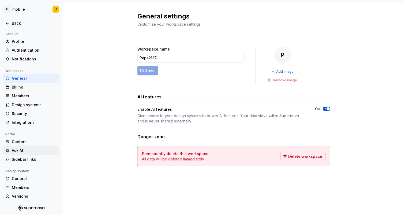
click at [24, 148] on div "Ask AI" at bounding box center [34, 150] width 45 height 5
type textarea "*"
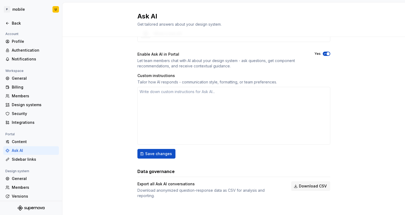
scroll to position [4, 0]
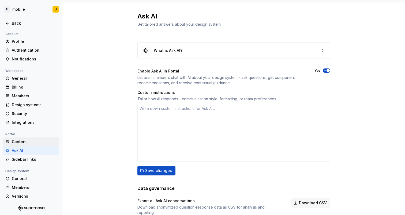
click at [23, 143] on div "Content" at bounding box center [34, 141] width 45 height 5
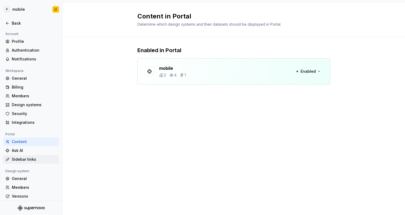
click at [22, 162] on div "Sidebar links" at bounding box center [34, 159] width 45 height 5
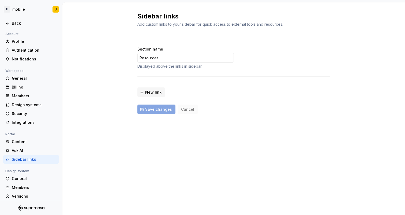
click at [21, 137] on div "Portal" at bounding box center [31, 134] width 56 height 6
click at [21, 143] on div "Content" at bounding box center [34, 141] width 45 height 5
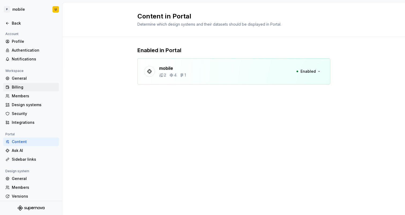
click at [21, 84] on div "Billing" at bounding box center [31, 87] width 56 height 9
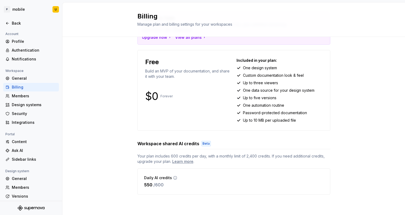
scroll to position [36, 0]
